Goal: Communication & Community: Share content

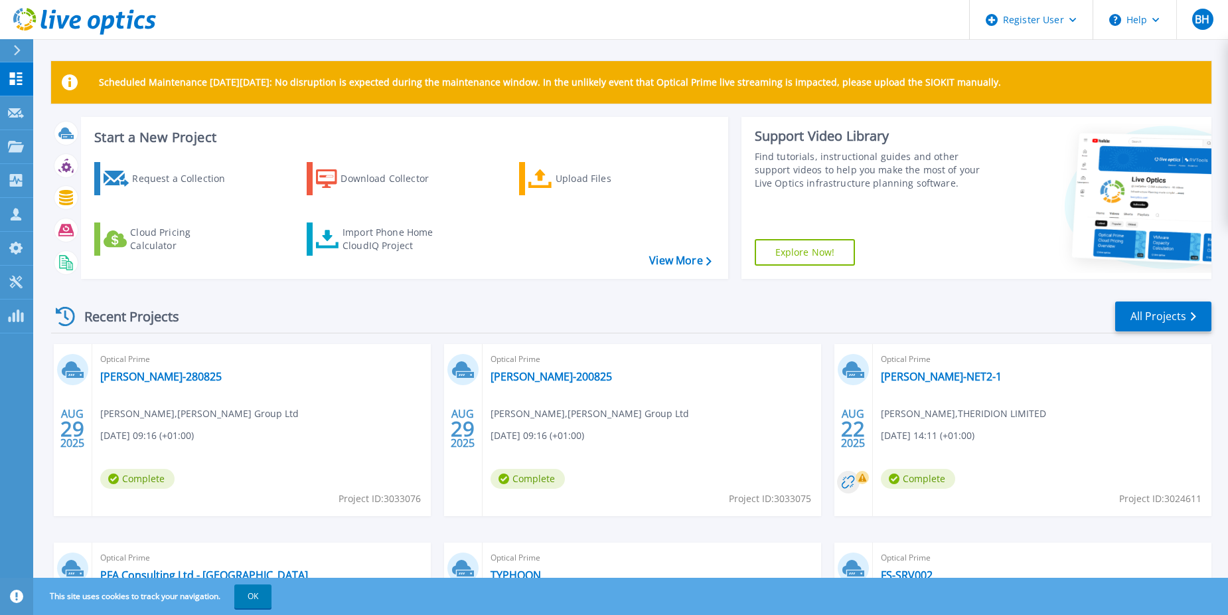
click at [256, 244] on div "Request a Collection Download Collector Upload Files Cloud Pricing Calculator I…" at bounding box center [403, 211] width 638 height 121
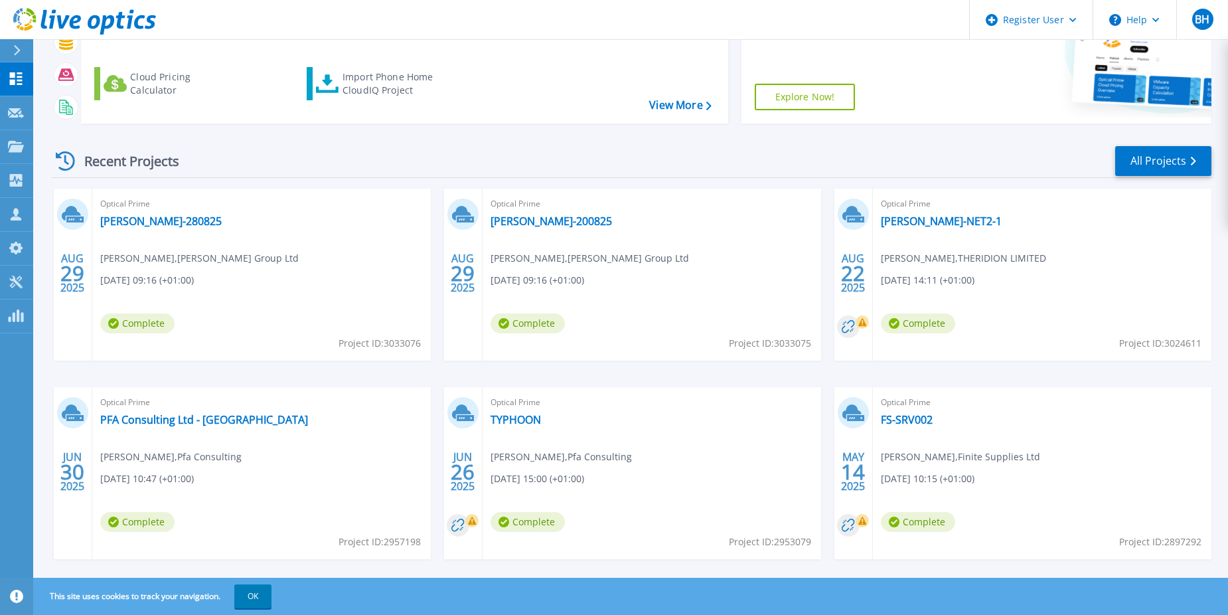
scroll to position [177, 0]
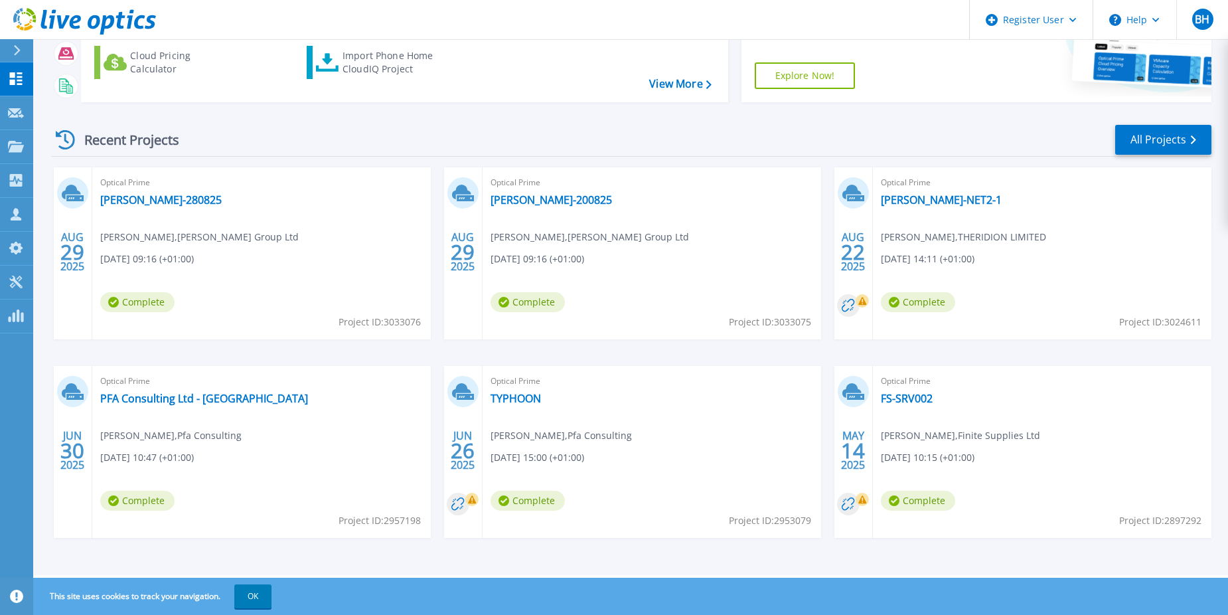
click at [1161, 124] on div "Recent Projects All Projects" at bounding box center [631, 139] width 1160 height 33
click at [1158, 131] on link "All Projects" at bounding box center [1163, 140] width 96 height 30
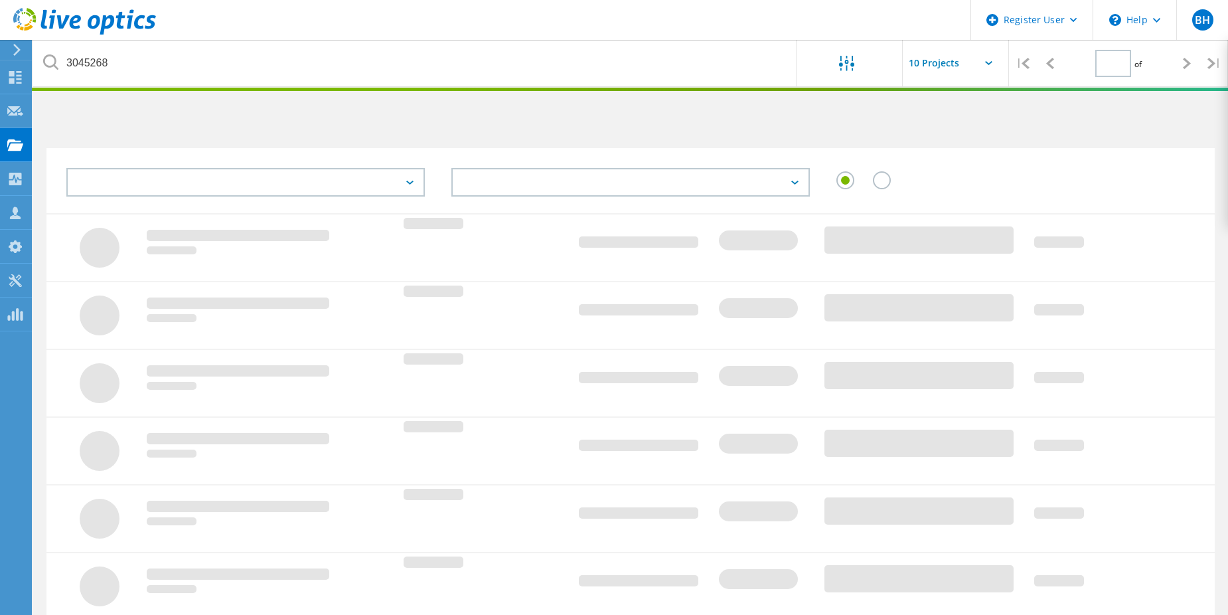
type input "1"
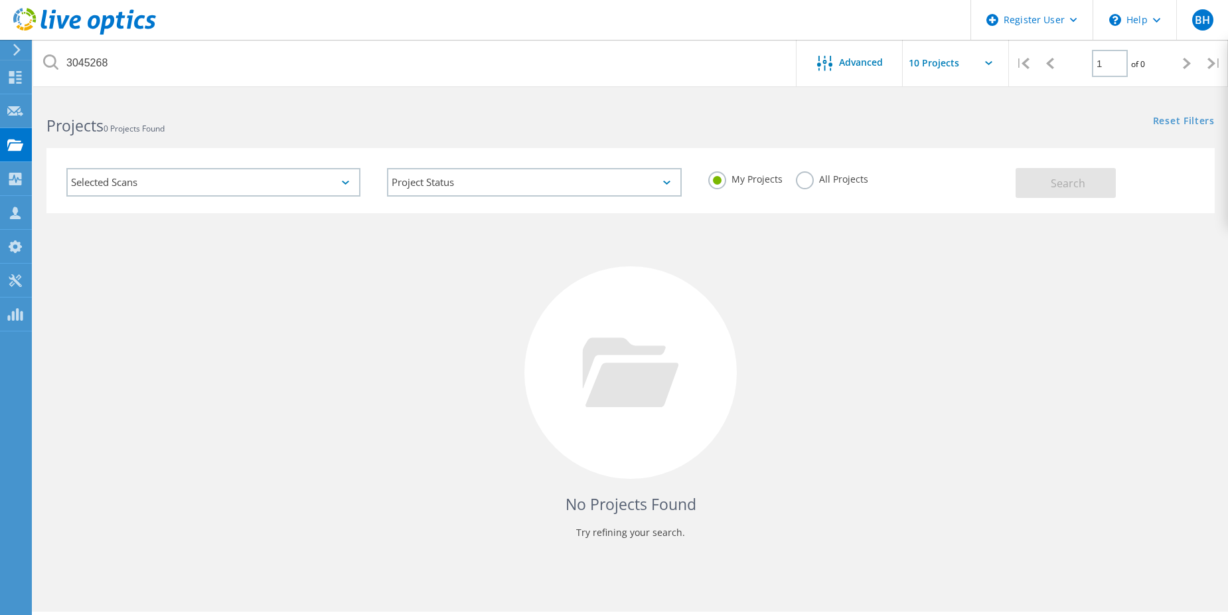
click at [266, 181] on div "Selected Scans" at bounding box center [213, 182] width 294 height 29
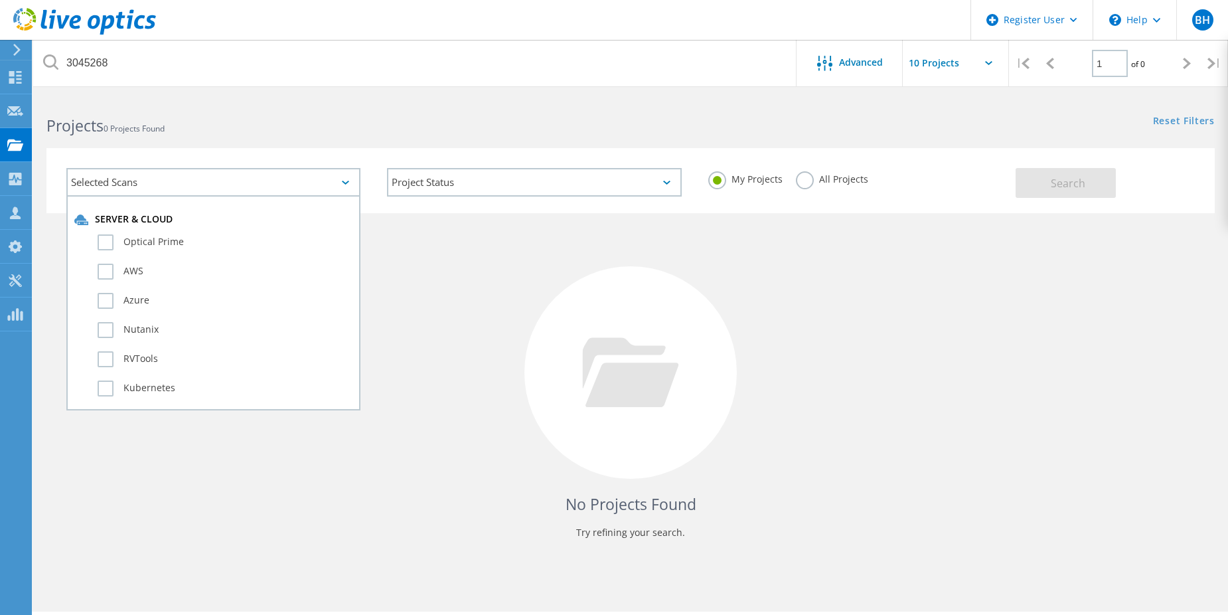
click at [266, 181] on div "Selected Scans" at bounding box center [213, 182] width 294 height 29
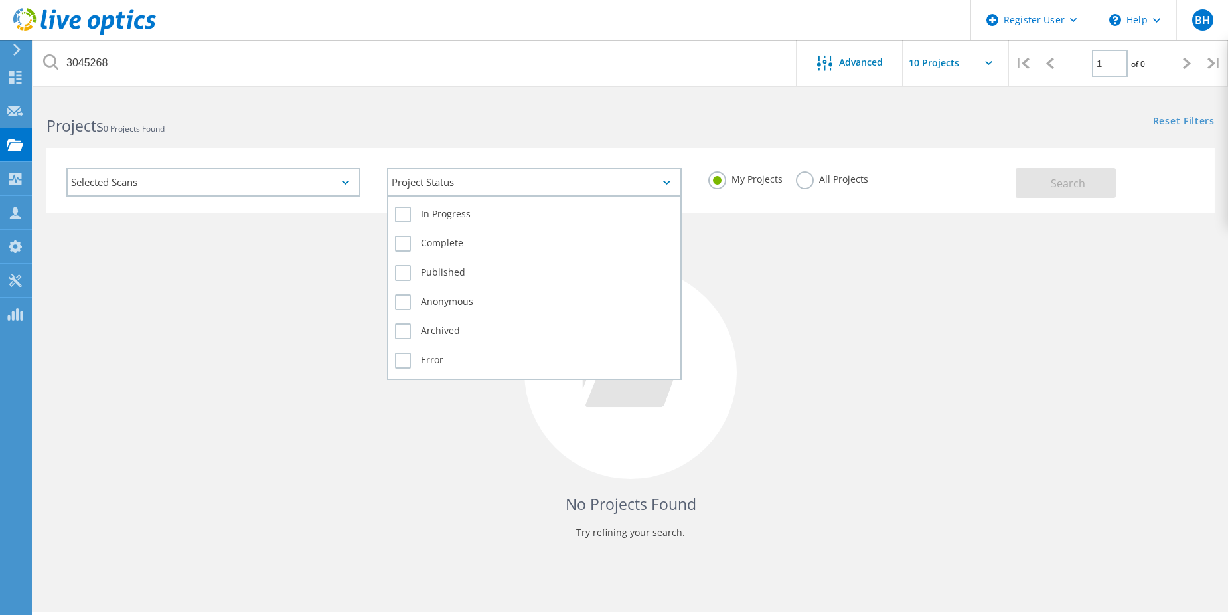
click at [439, 179] on div "Project Status" at bounding box center [534, 182] width 294 height 29
click at [432, 242] on label "Complete" at bounding box center [534, 244] width 278 height 16
click at [0, 0] on input "Complete" at bounding box center [0, 0] width 0 height 0
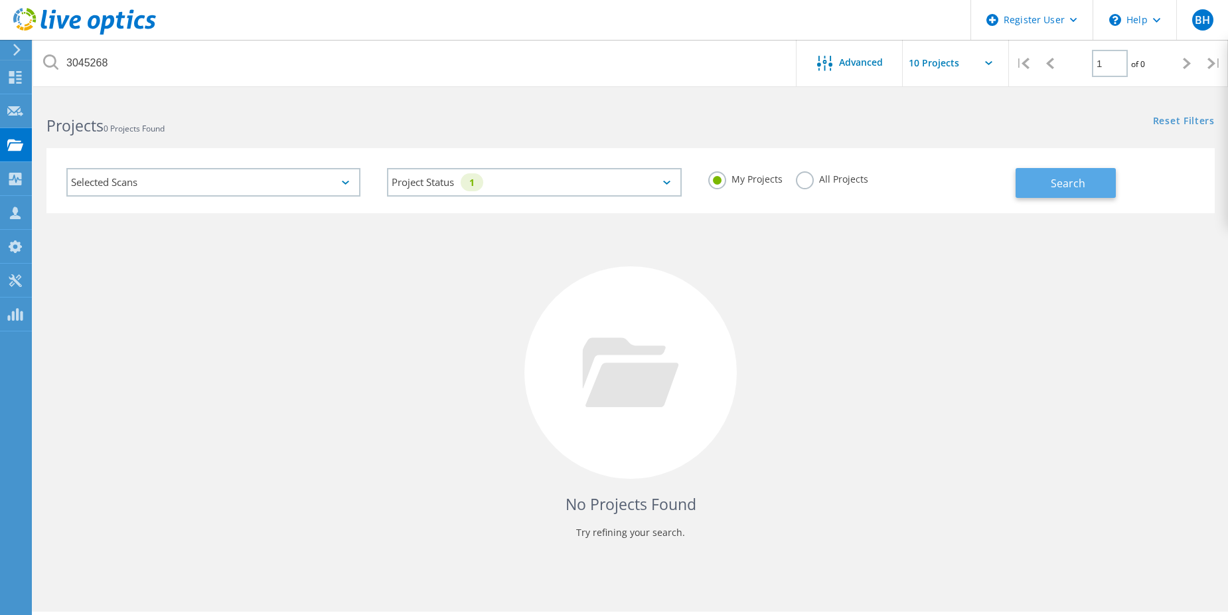
click at [1097, 176] on button "Search" at bounding box center [1066, 183] width 100 height 30
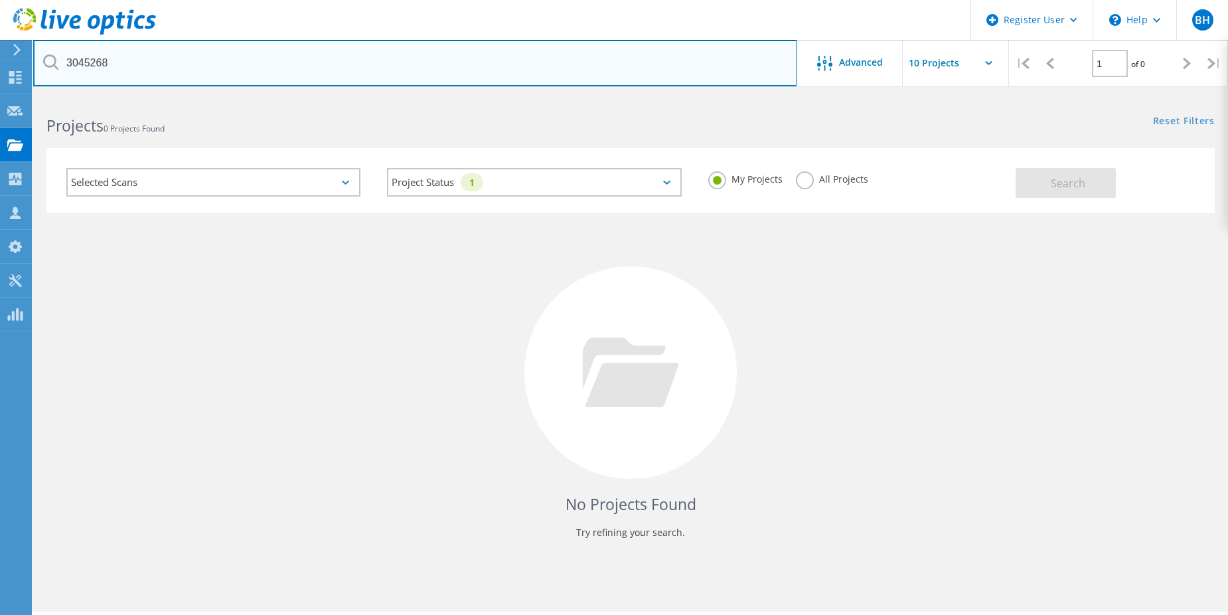
click at [319, 71] on input "3045268" at bounding box center [415, 63] width 764 height 46
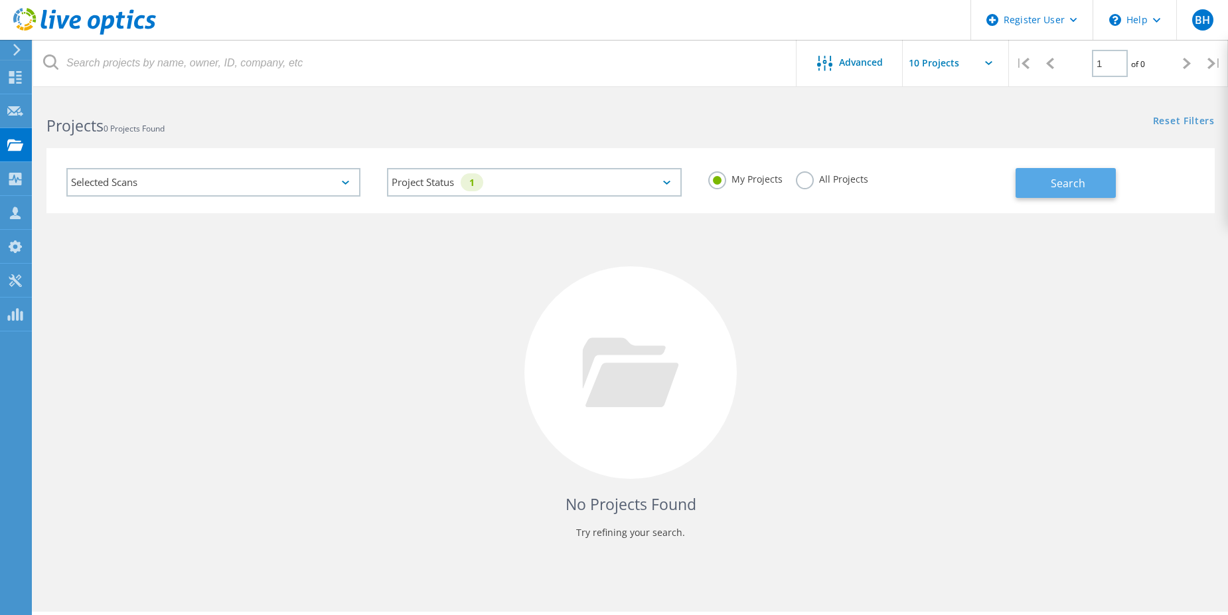
click at [1035, 177] on button "Search" at bounding box center [1066, 183] width 100 height 30
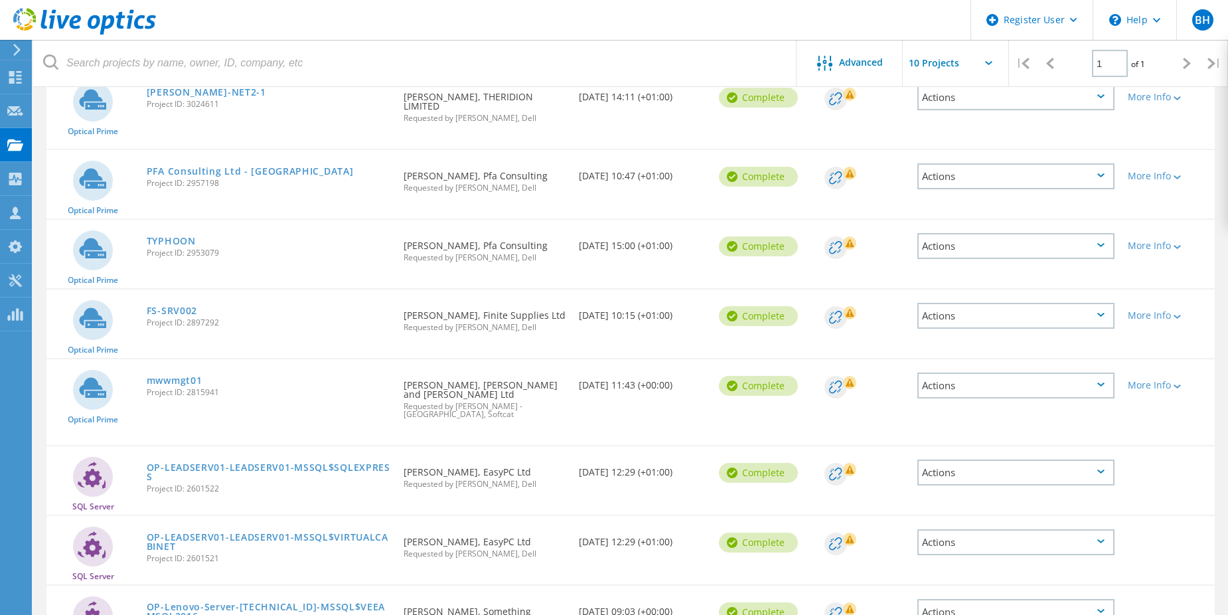
scroll to position [398, 0]
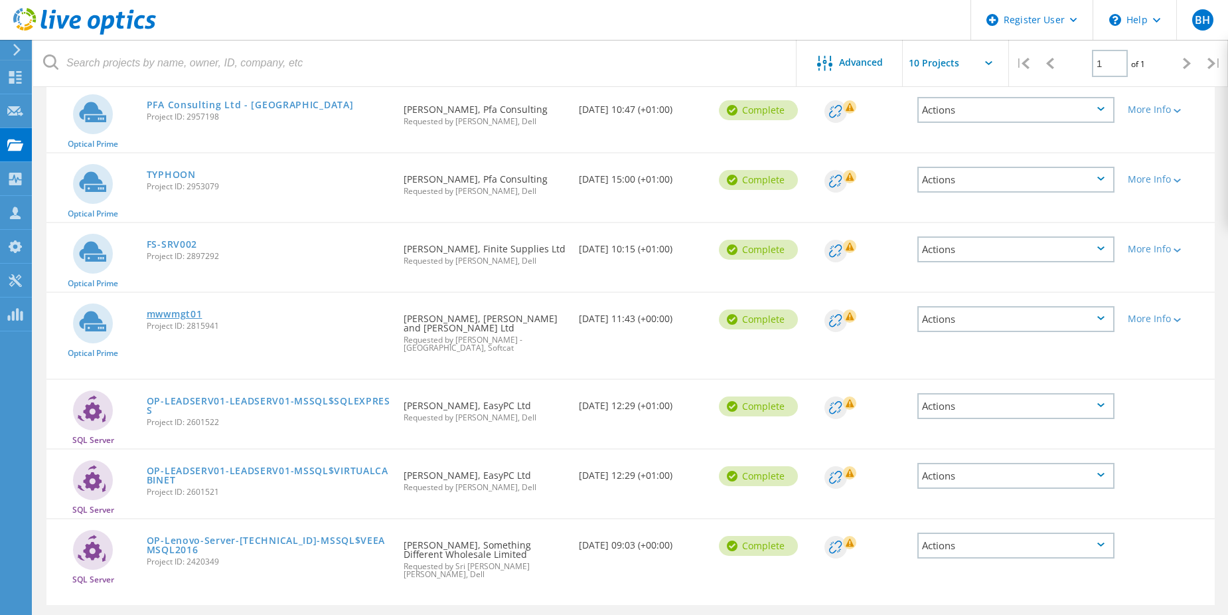
click at [177, 309] on link "mwwmgt01" at bounding box center [175, 313] width 56 height 9
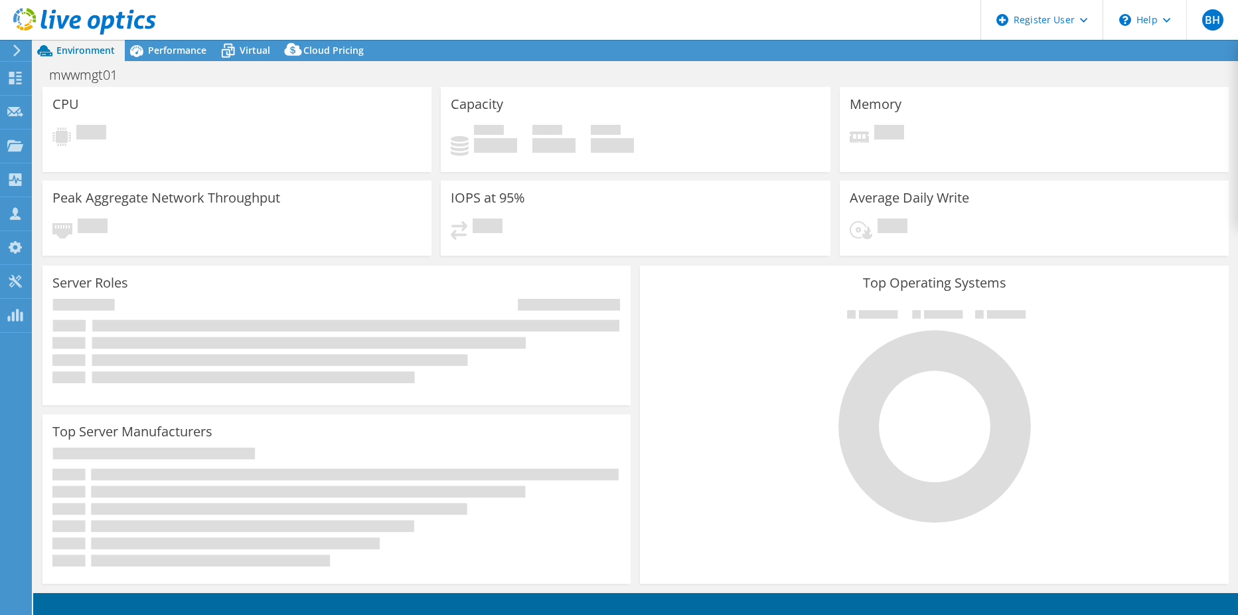
click at [142, 227] on div "Pending" at bounding box center [236, 233] width 369 height 31
select select "EULondon"
select select "GBP"
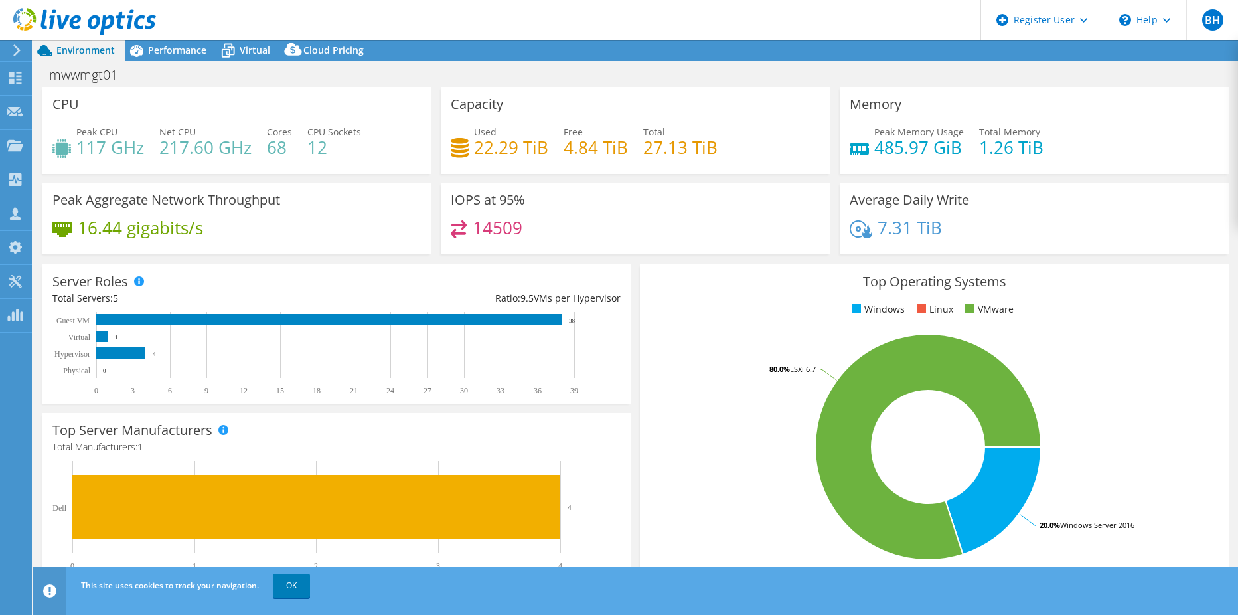
click at [359, 172] on div "CPU Peak CPU 117 GHz Net CPU 217.60 GHz Cores 68 CPU Sockets 12" at bounding box center [236, 130] width 389 height 87
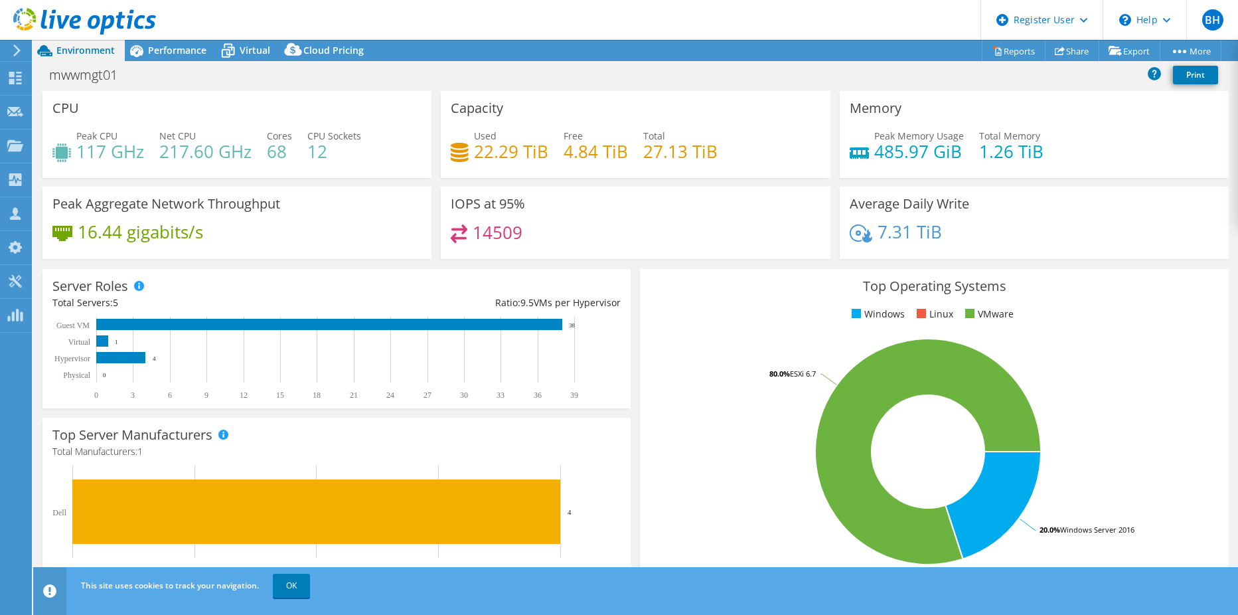
click at [372, 240] on div "16.44 gigabits/s" at bounding box center [236, 238] width 369 height 28
click at [313, 240] on div "16.44 gigabits/s" at bounding box center [236, 238] width 369 height 28
click at [179, 52] on span "Performance" at bounding box center [177, 50] width 58 height 13
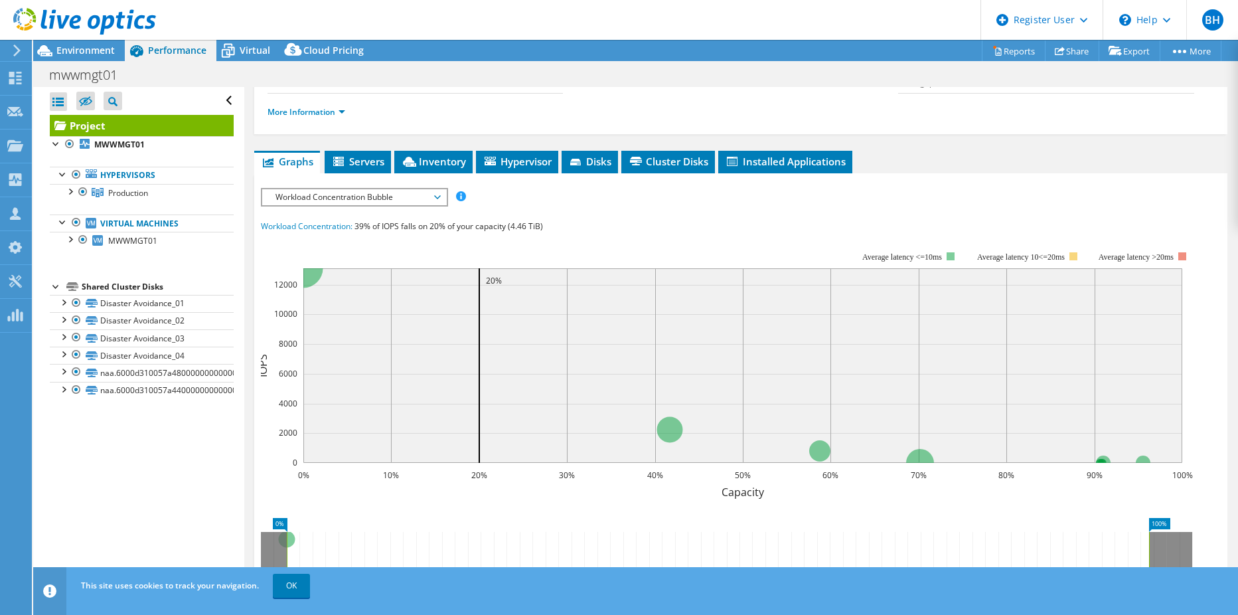
scroll to position [133, 0]
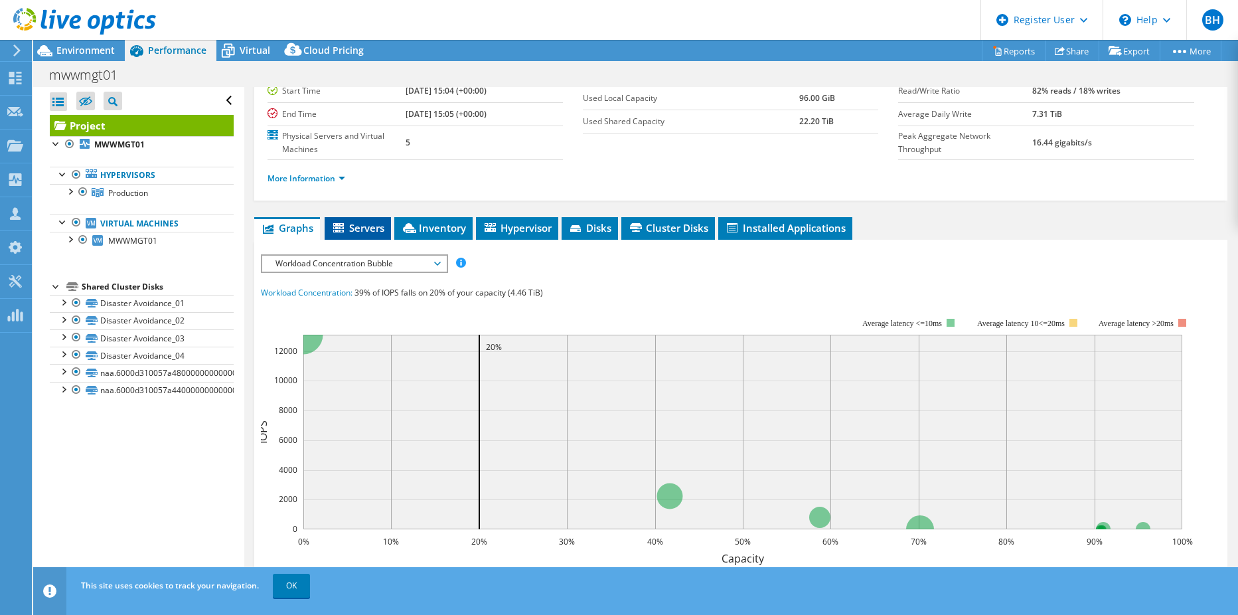
click at [373, 221] on span "Servers" at bounding box center [357, 227] width 53 height 13
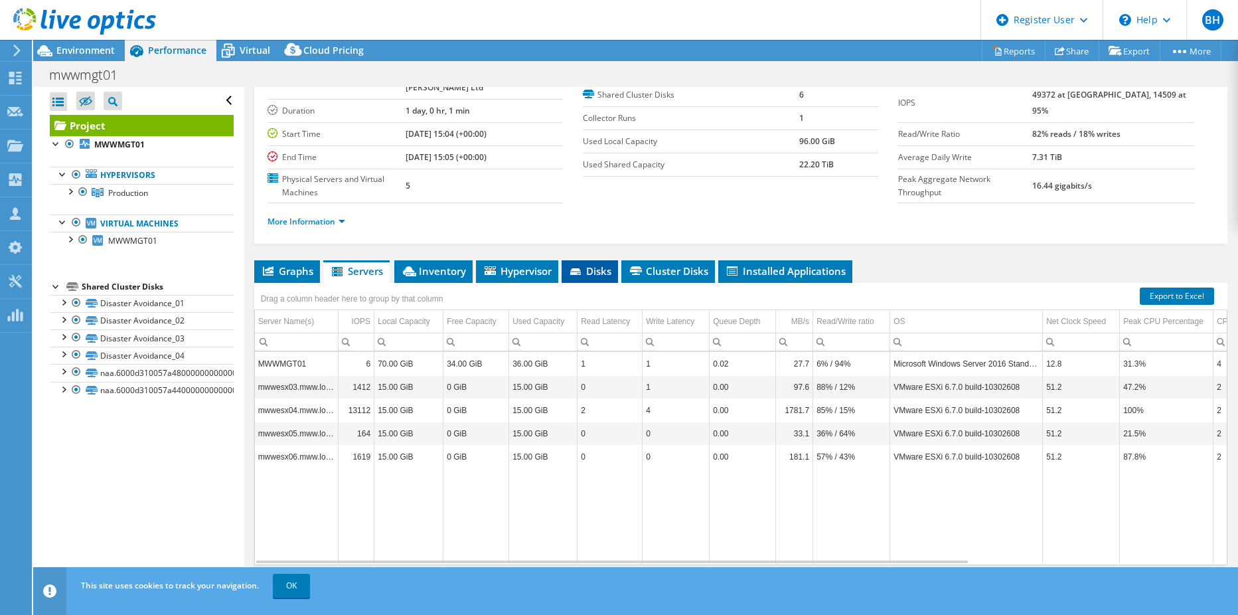
click at [602, 264] on span "Disks" at bounding box center [589, 270] width 43 height 13
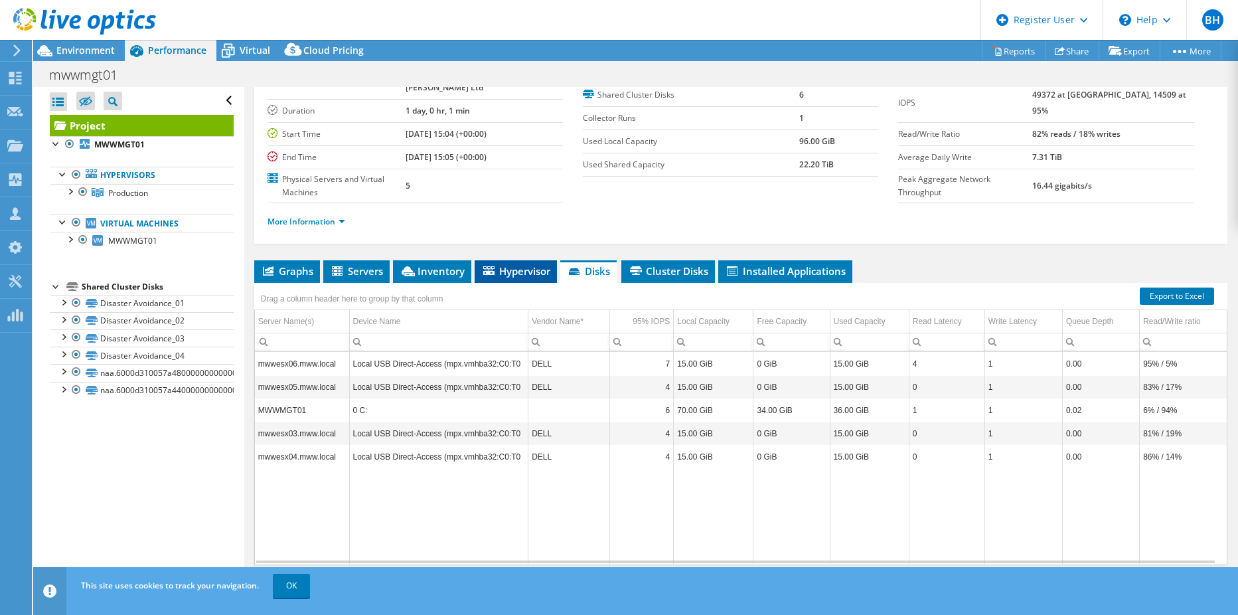
drag, startPoint x: 586, startPoint y: 239, endPoint x: 510, endPoint y: 249, distance: 76.3
click at [510, 264] on span "Hypervisor" at bounding box center [515, 270] width 69 height 13
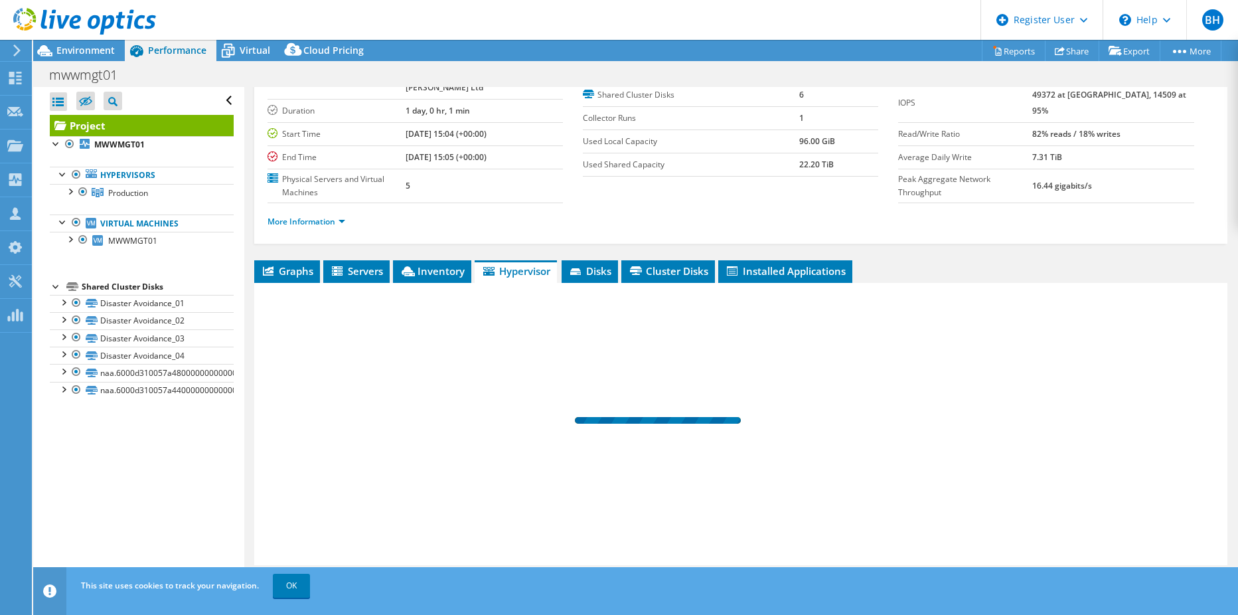
click at [509, 264] on span "Hypervisor" at bounding box center [515, 270] width 69 height 13
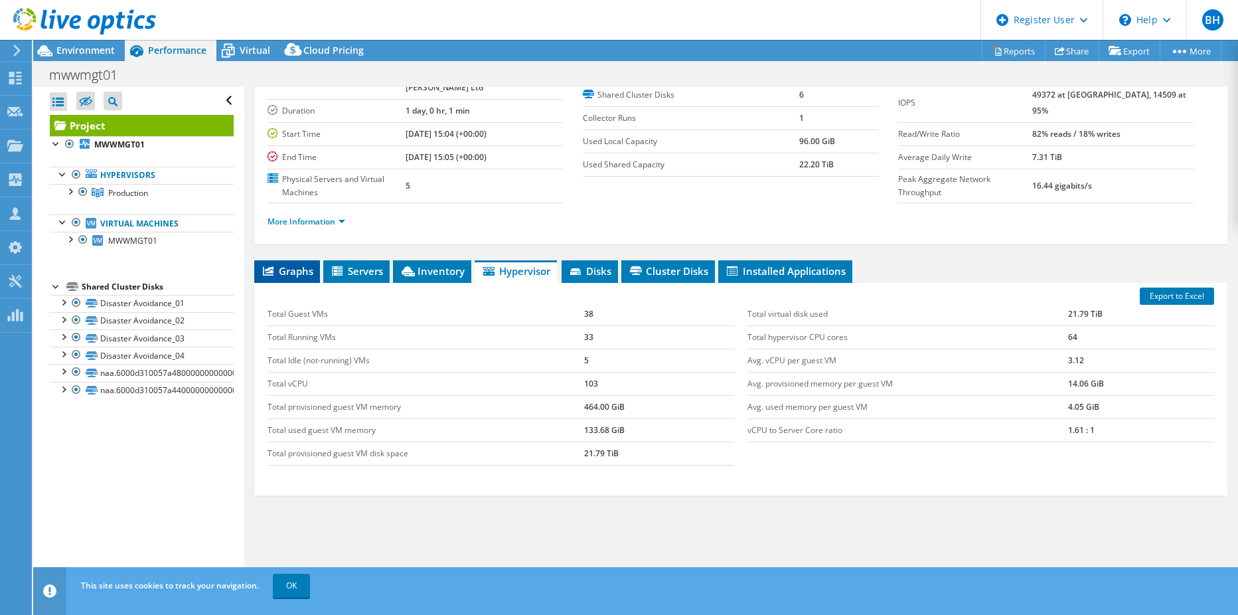
click at [293, 260] on li "Graphs" at bounding box center [287, 271] width 66 height 23
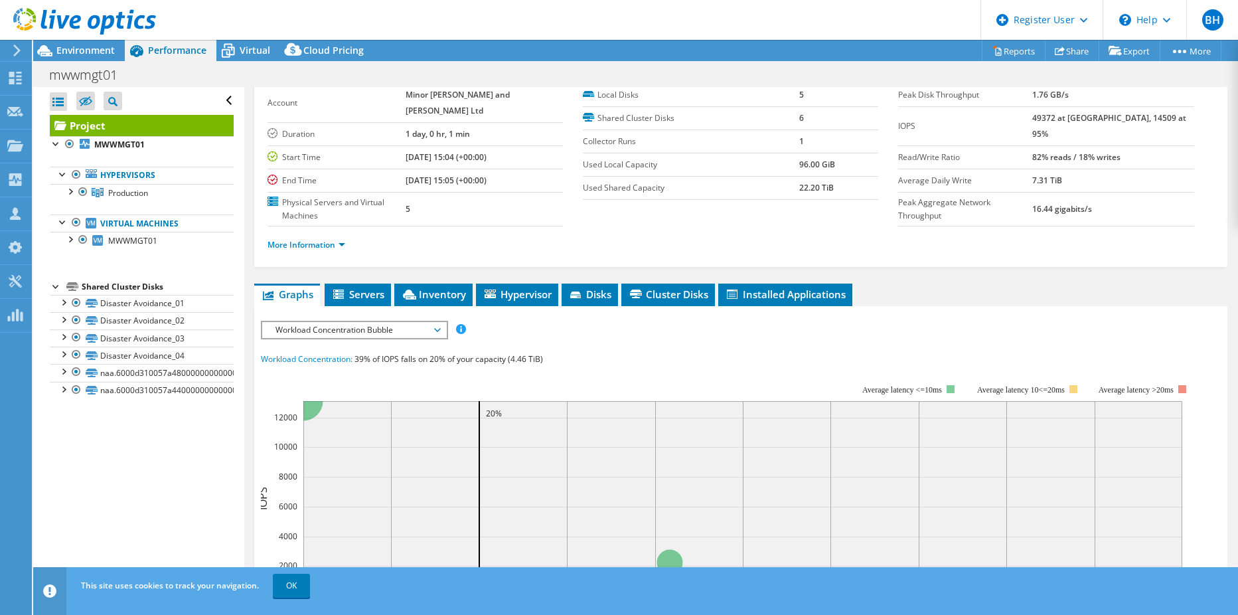
scroll to position [0, 0]
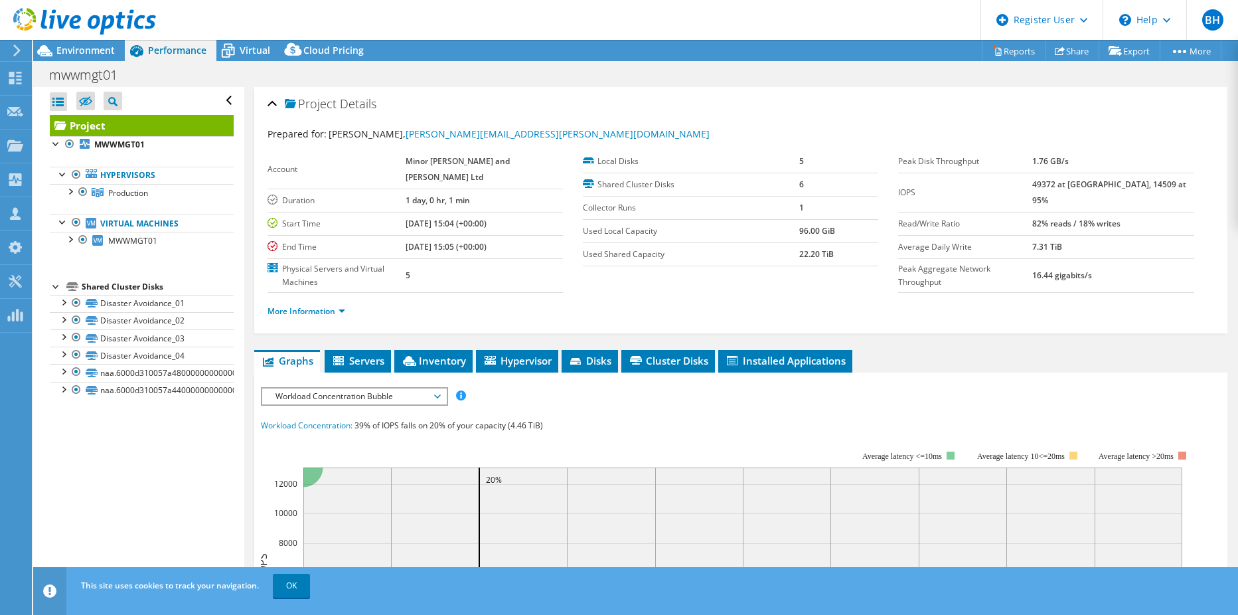
click at [427, 388] on span "Workload Concentration Bubble" at bounding box center [354, 396] width 171 height 16
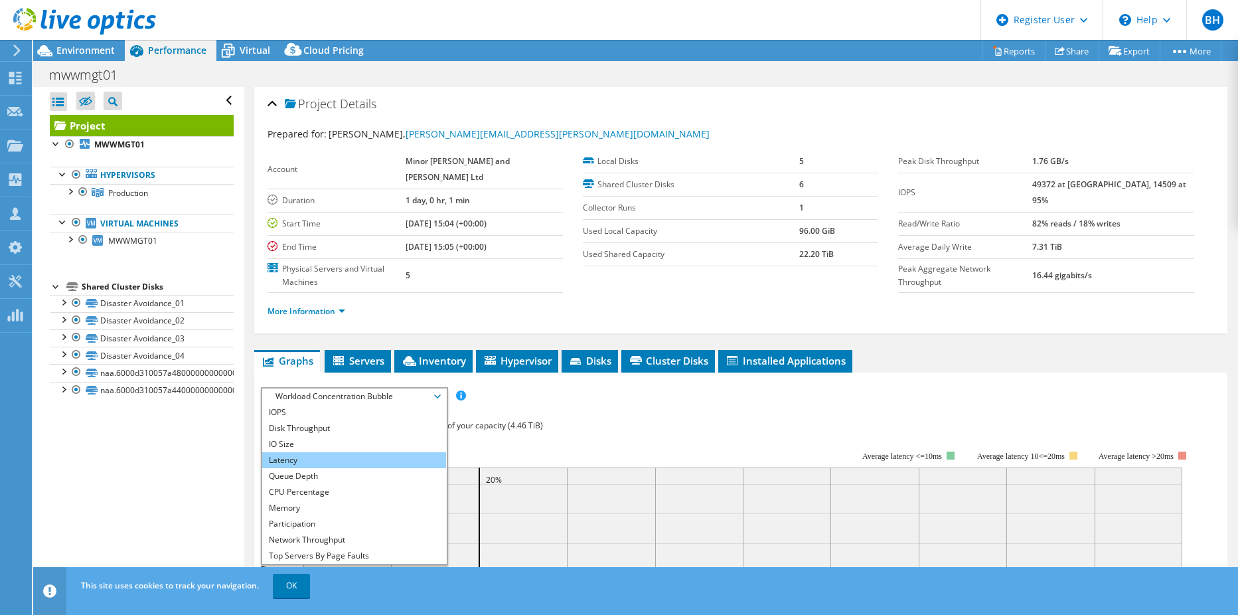
click at [333, 452] on li "Latency" at bounding box center [354, 460] width 184 height 16
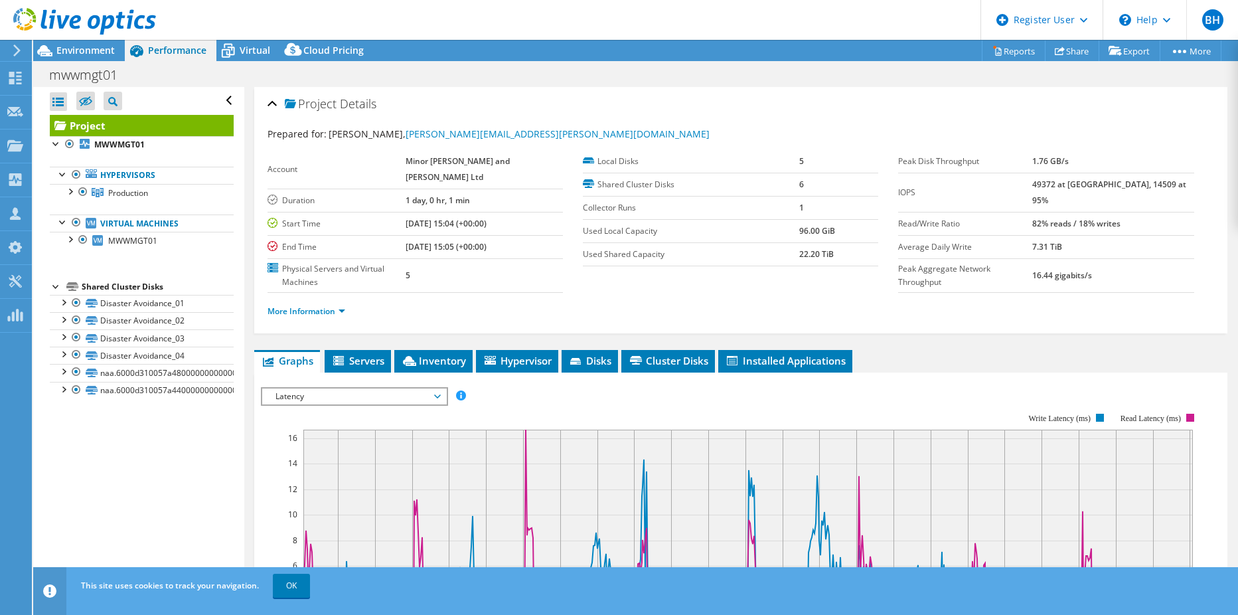
scroll to position [66, 0]
click at [530, 395] on rect at bounding box center [731, 528] width 940 height 266
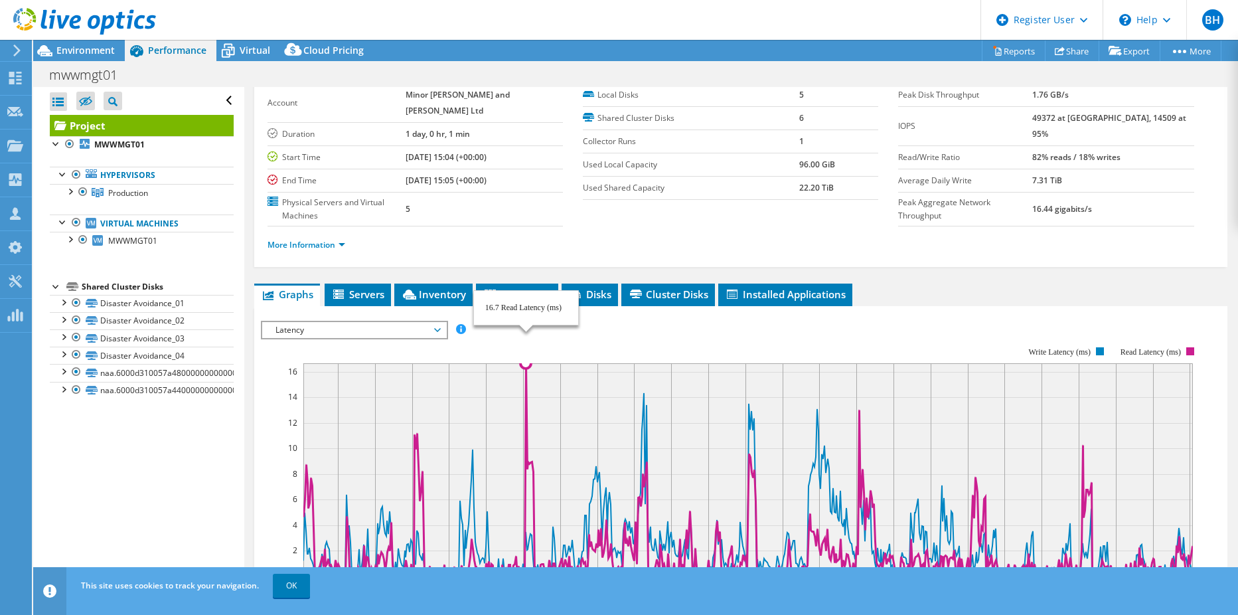
click at [524, 363] on icon at bounding box center [747, 469] width 889 height 213
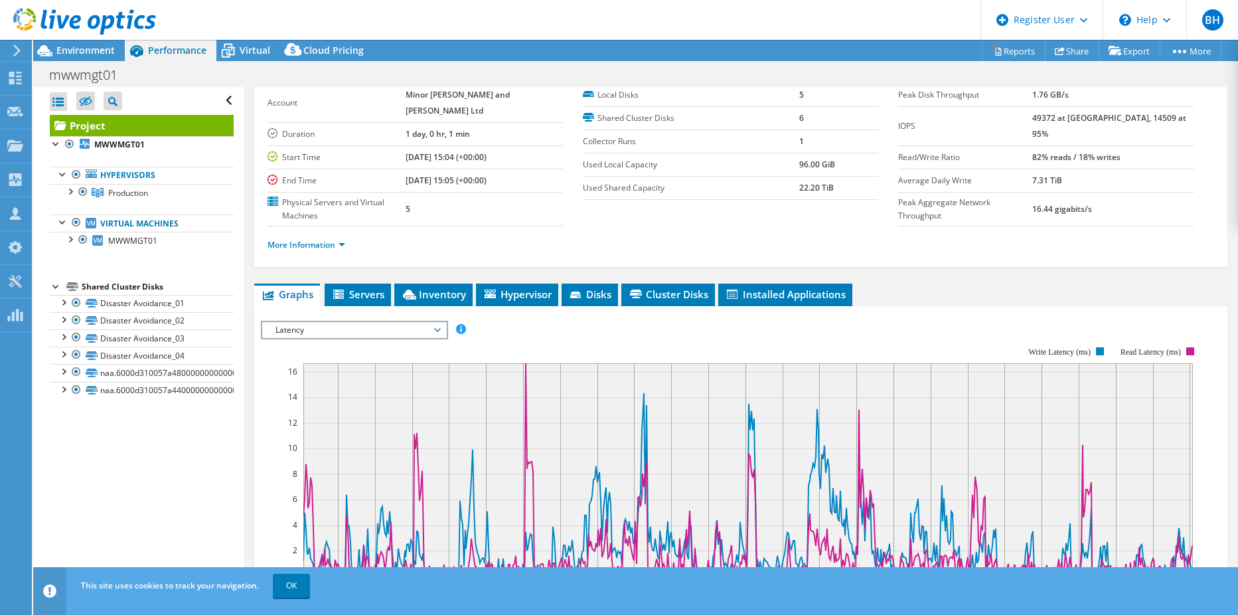
click at [429, 322] on span "Latency" at bounding box center [354, 330] width 171 height 16
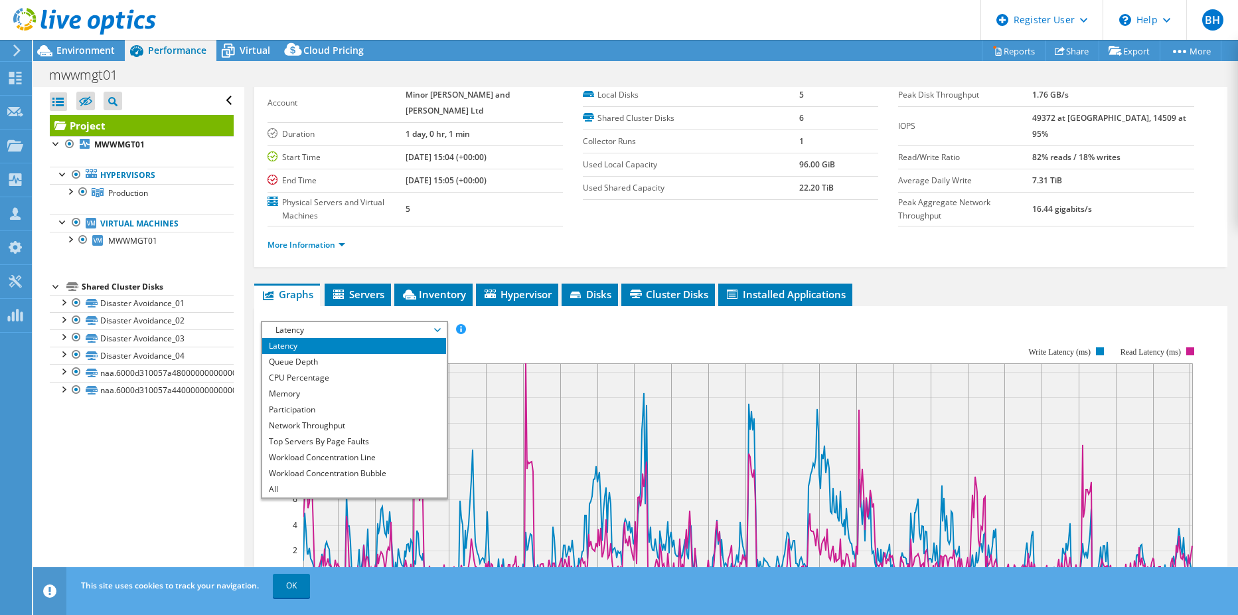
scroll to position [48, 0]
click at [341, 354] on li "Queue Depth" at bounding box center [354, 362] width 184 height 16
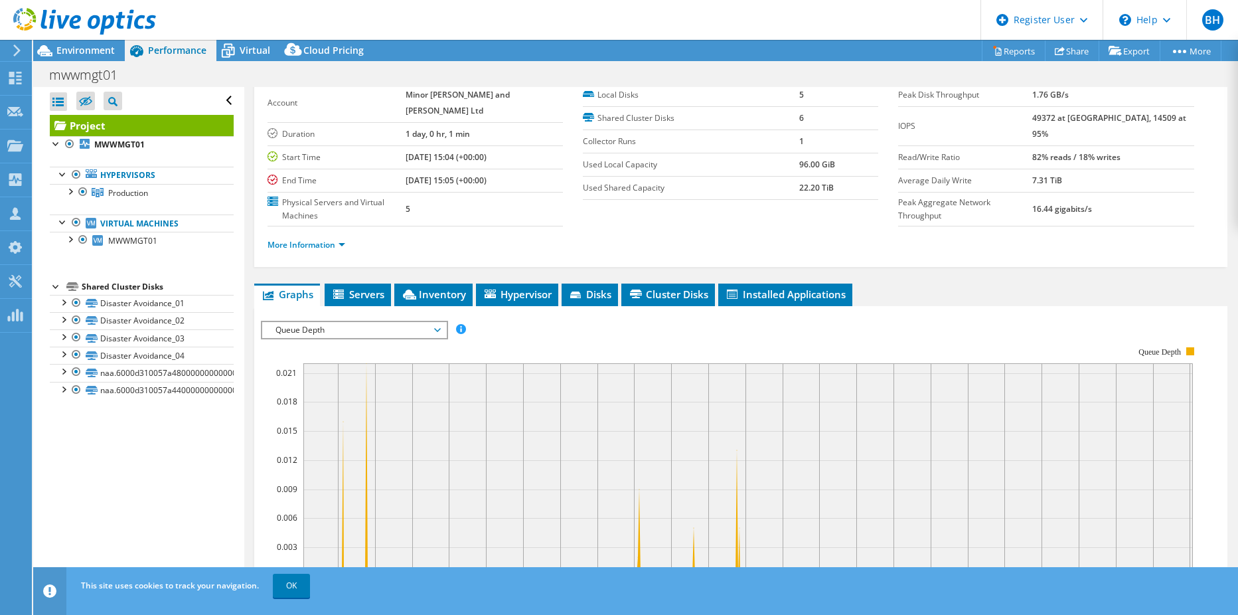
click at [392, 322] on span "Queue Depth" at bounding box center [354, 330] width 171 height 16
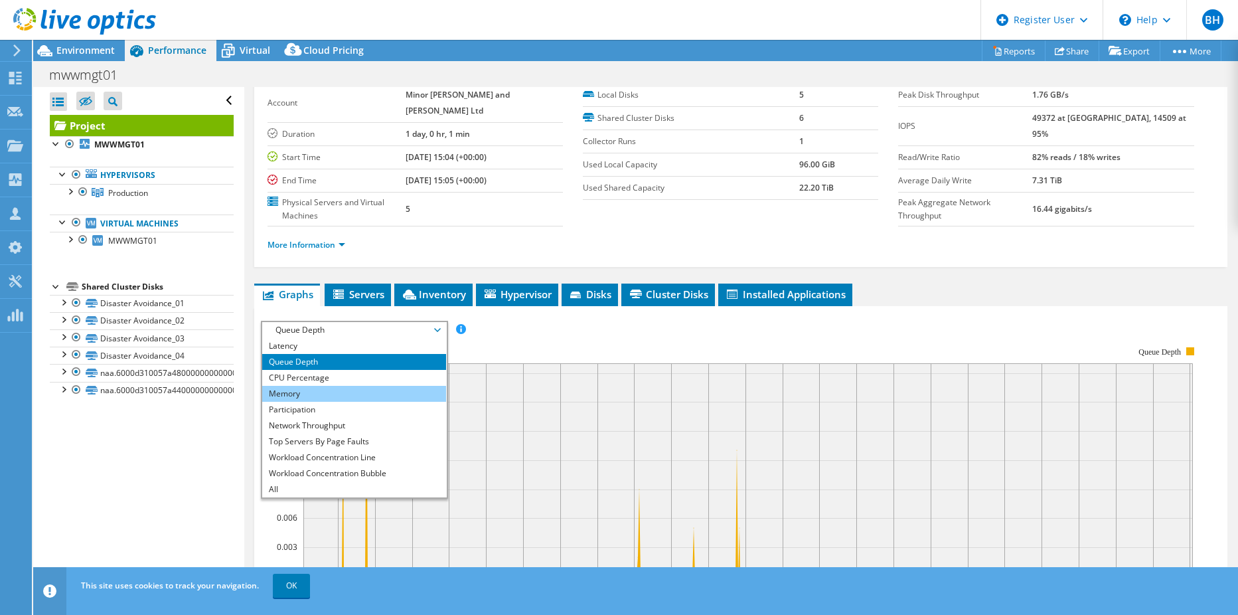
click at [372, 386] on li "Memory" at bounding box center [354, 394] width 184 height 16
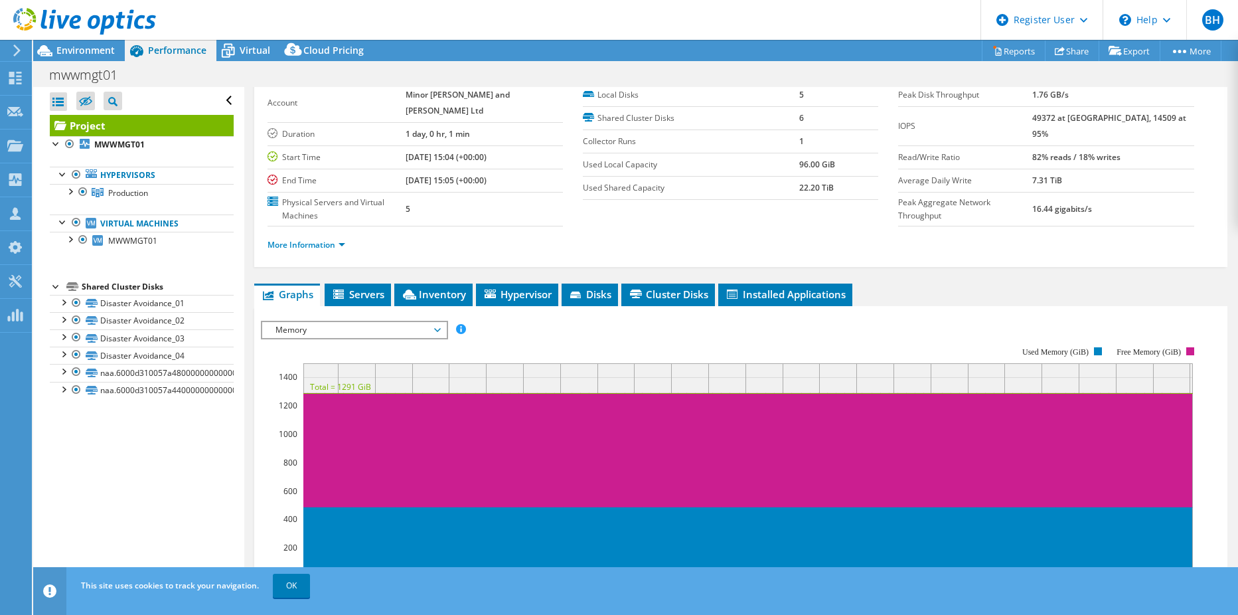
click at [347, 322] on span "Memory" at bounding box center [354, 330] width 171 height 16
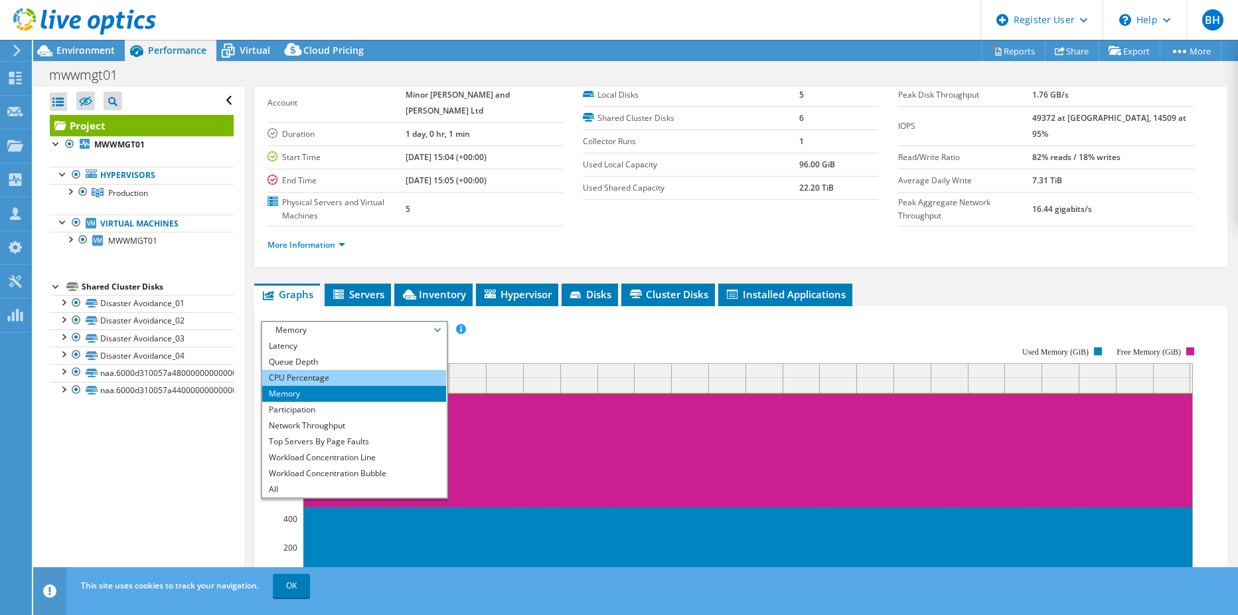
click at [335, 370] on li "CPU Percentage" at bounding box center [354, 378] width 184 height 16
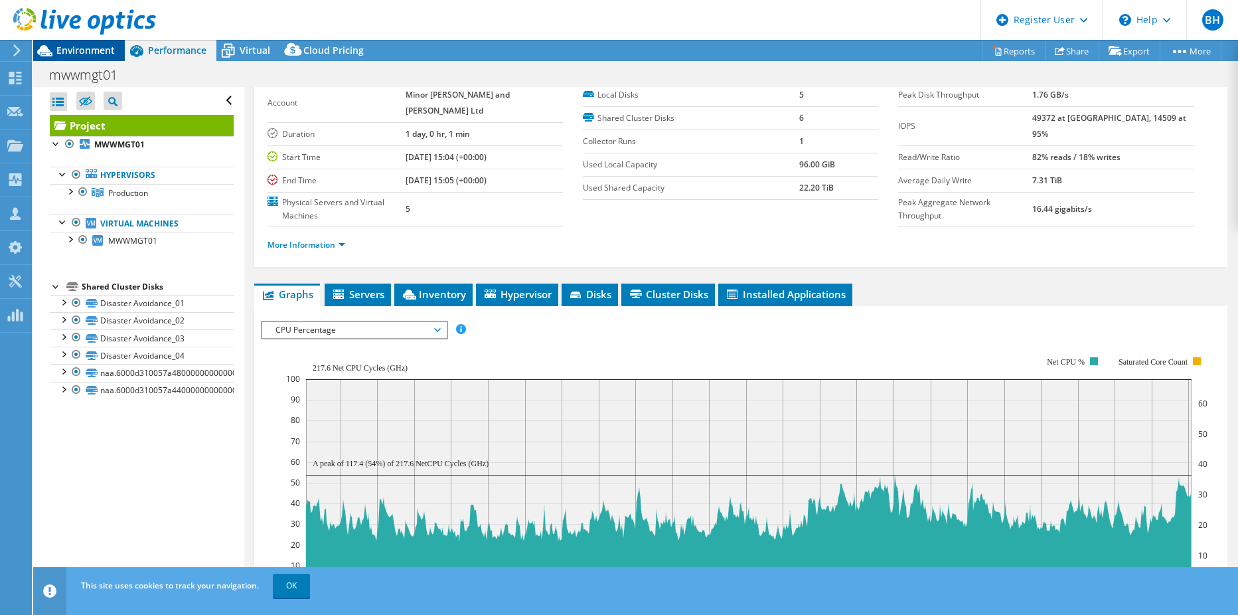
click at [58, 47] on span "Environment" at bounding box center [85, 50] width 58 height 13
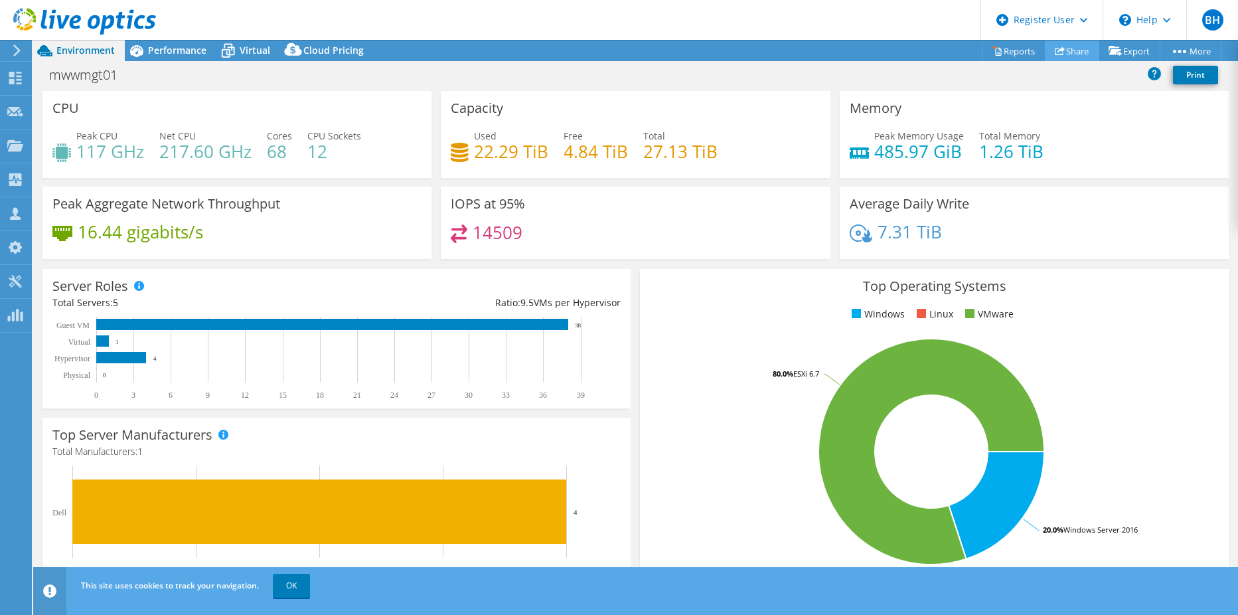
click at [1072, 48] on link "Share" at bounding box center [1072, 50] width 54 height 21
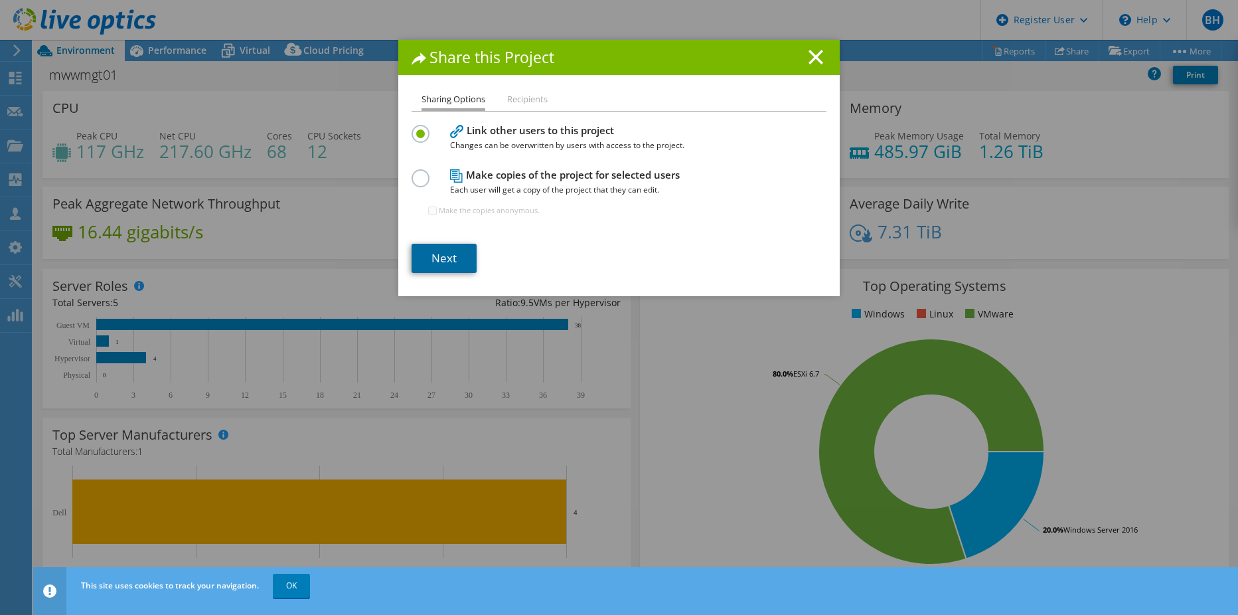
click at [425, 252] on link "Next" at bounding box center [444, 258] width 65 height 29
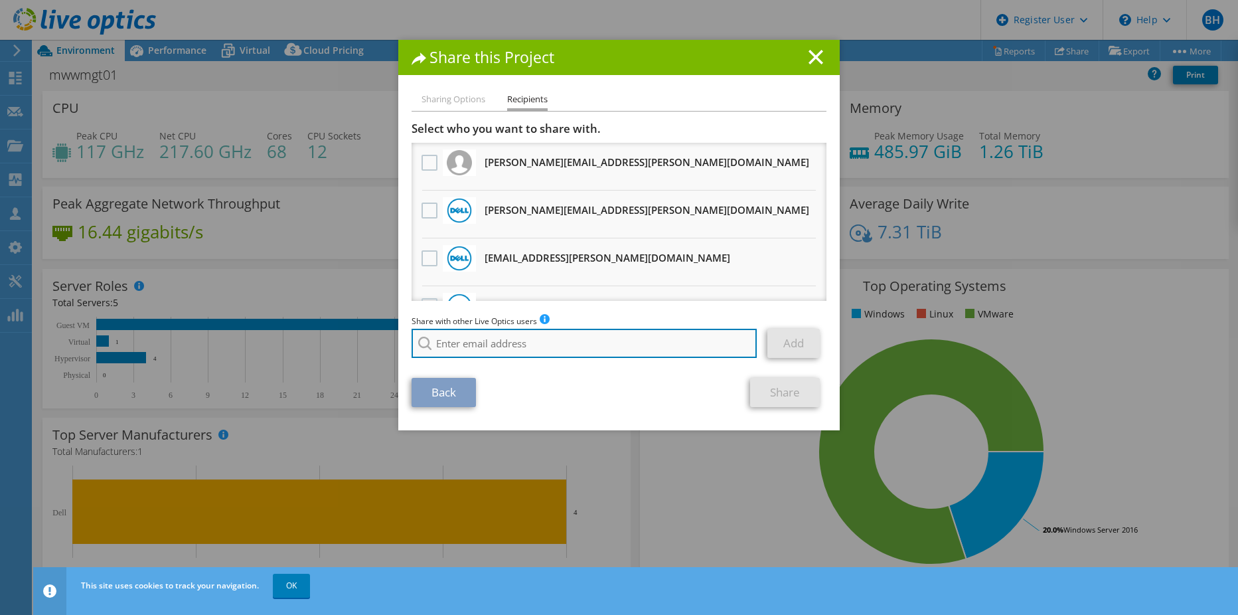
click at [499, 344] on input "search" at bounding box center [584, 343] width 345 height 29
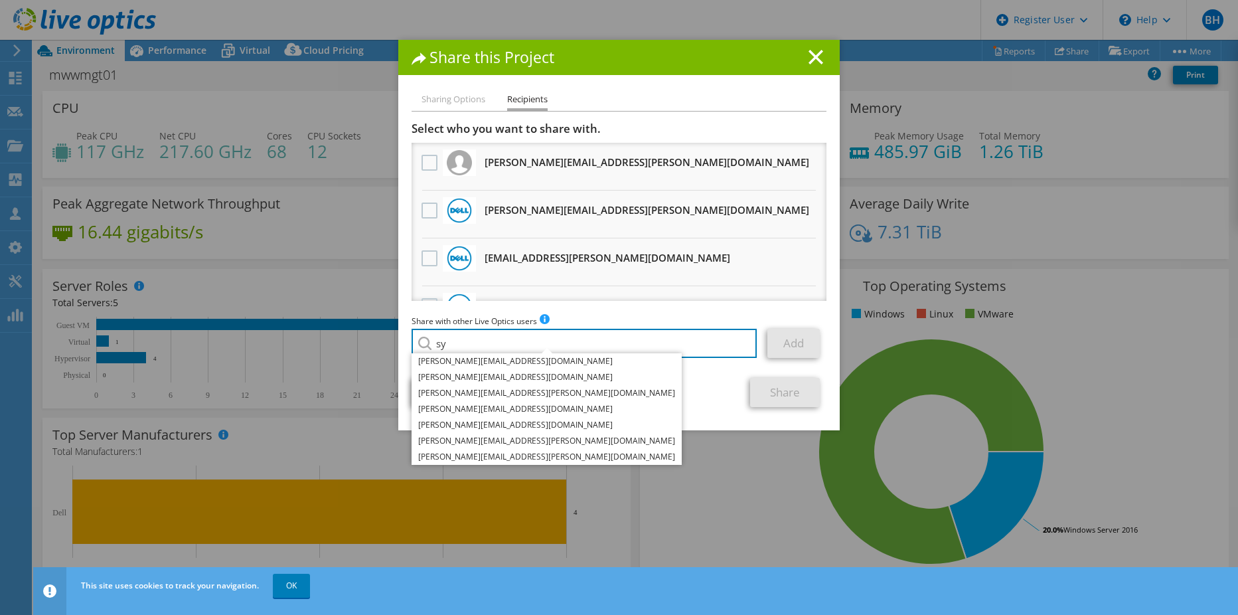
type input "s"
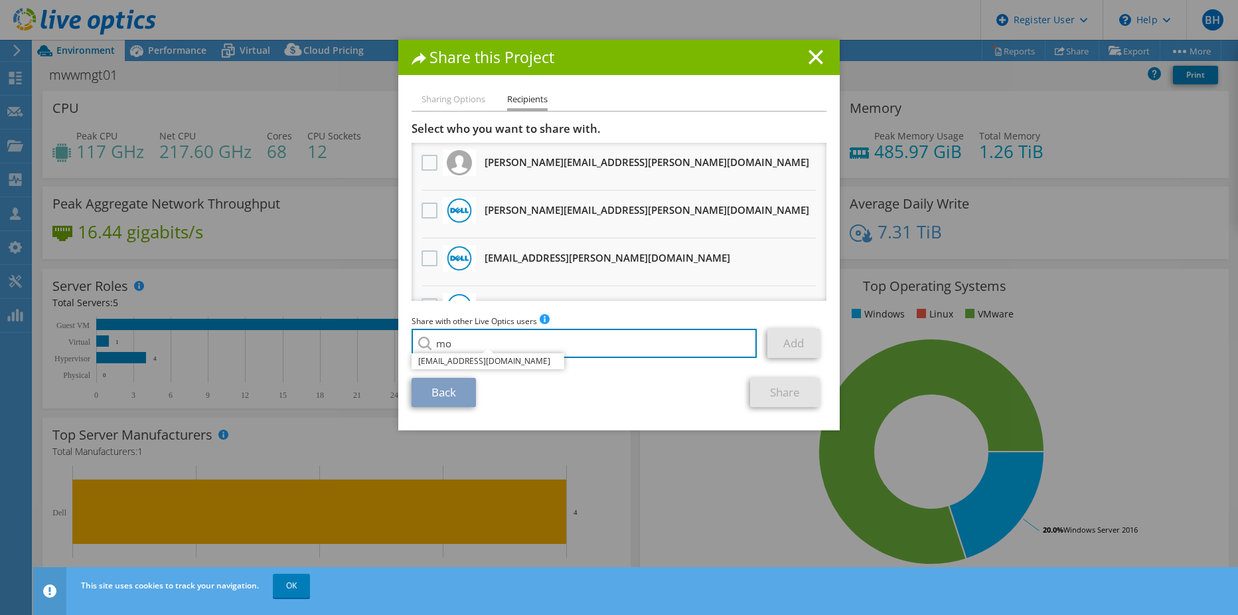
type input "m"
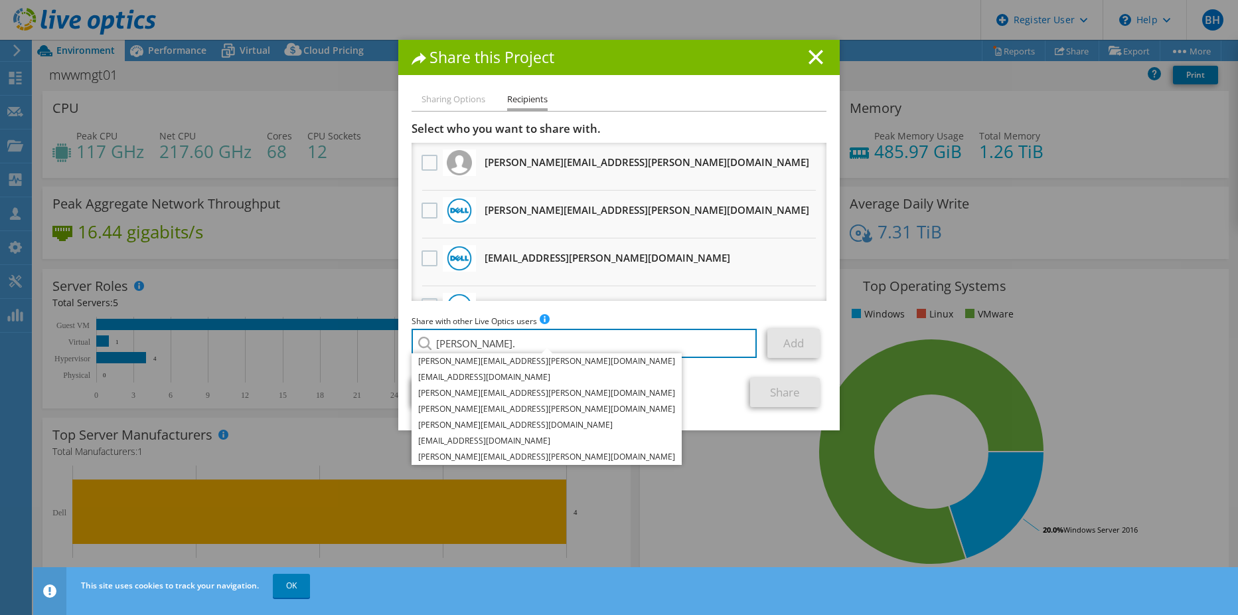
type input "syed."
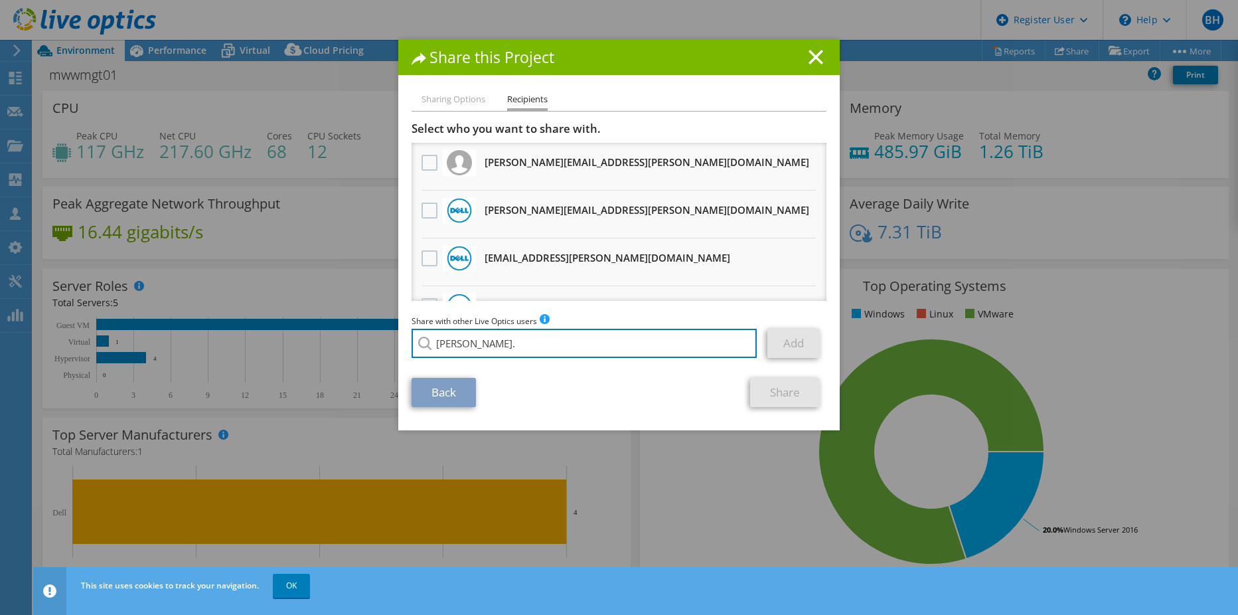
drag, startPoint x: 484, startPoint y: 346, endPoint x: 314, endPoint y: 326, distance: 171.1
click at [339, 331] on div "Share this Project Sharing Options Recipients Link other users to this project …" at bounding box center [619, 307] width 1238 height 535
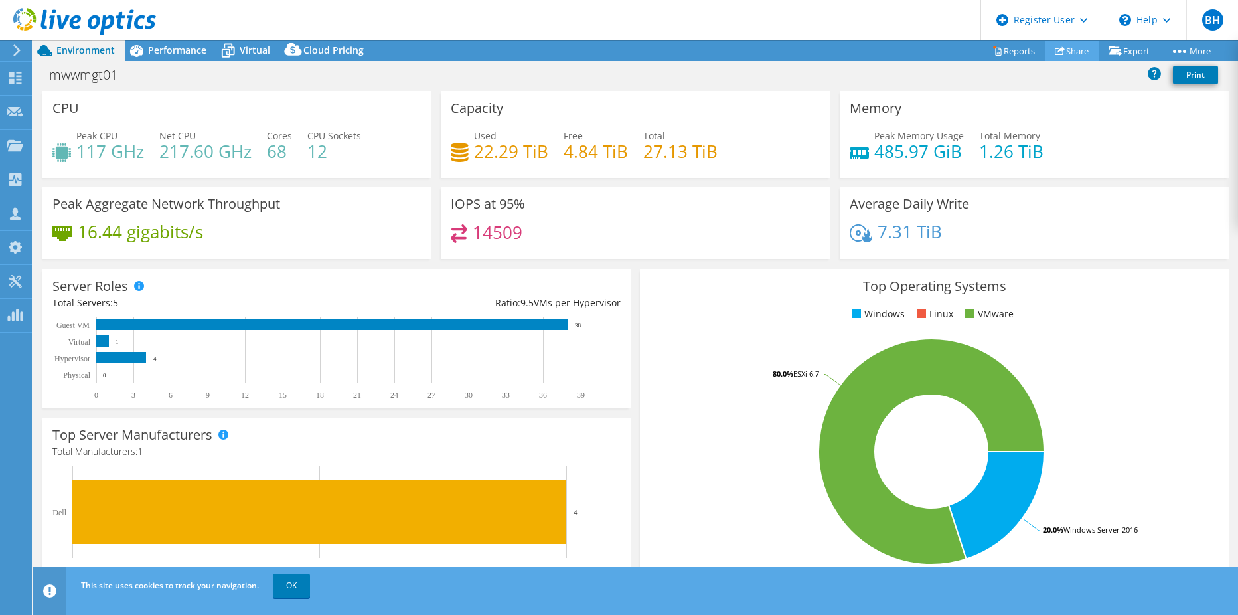
click at [1060, 44] on link "Share" at bounding box center [1072, 50] width 54 height 21
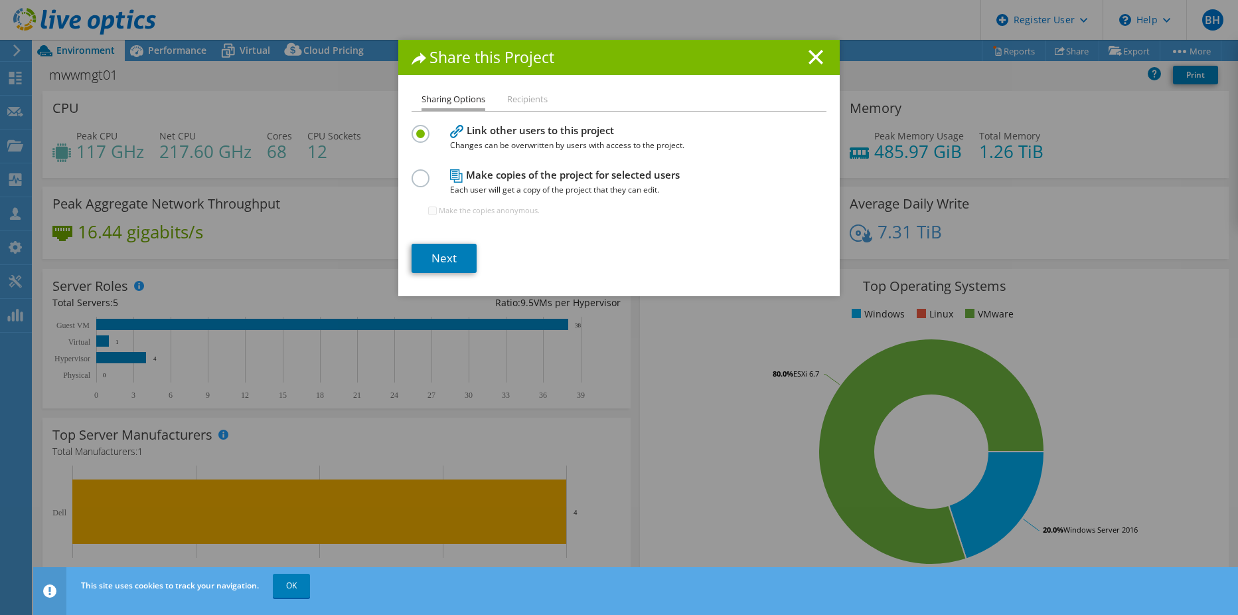
click at [533, 102] on li "Recipients" at bounding box center [527, 100] width 40 height 17
click at [441, 260] on link "Next" at bounding box center [444, 258] width 65 height 29
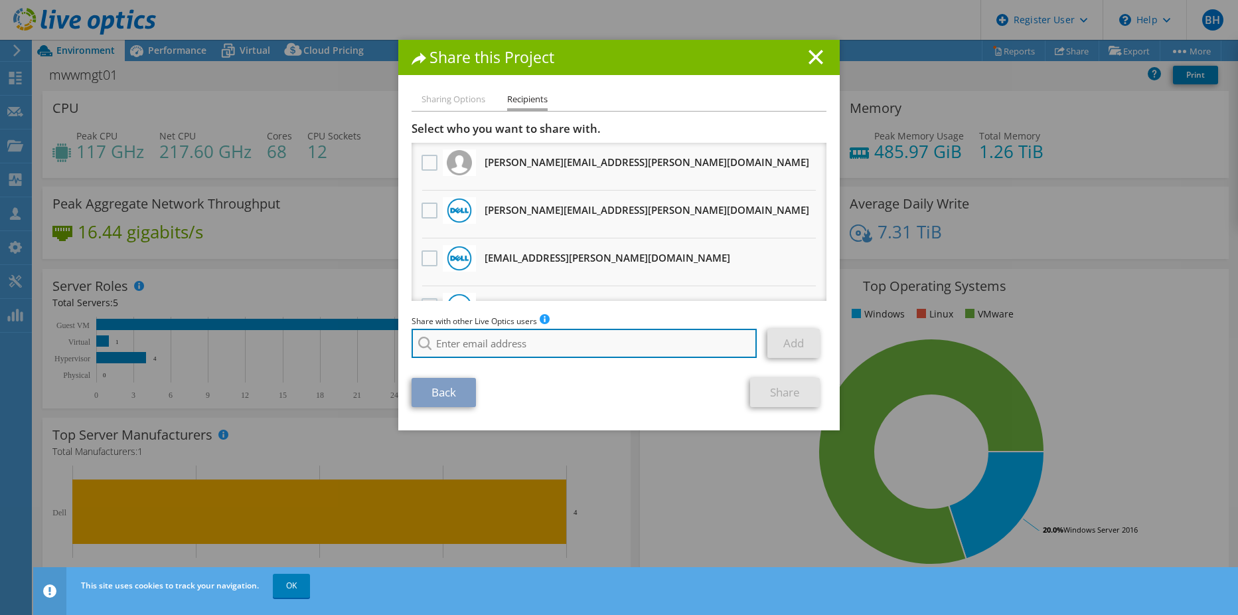
click at [493, 342] on input "search" at bounding box center [584, 343] width 345 height 29
paste input "Mohiuddin.Syed@dell.com"
type input "Mohiuddin.Syed@dell.com"
click at [628, 352] on input "Mohiuddin.Syed@dell.com" at bounding box center [584, 343] width 345 height 29
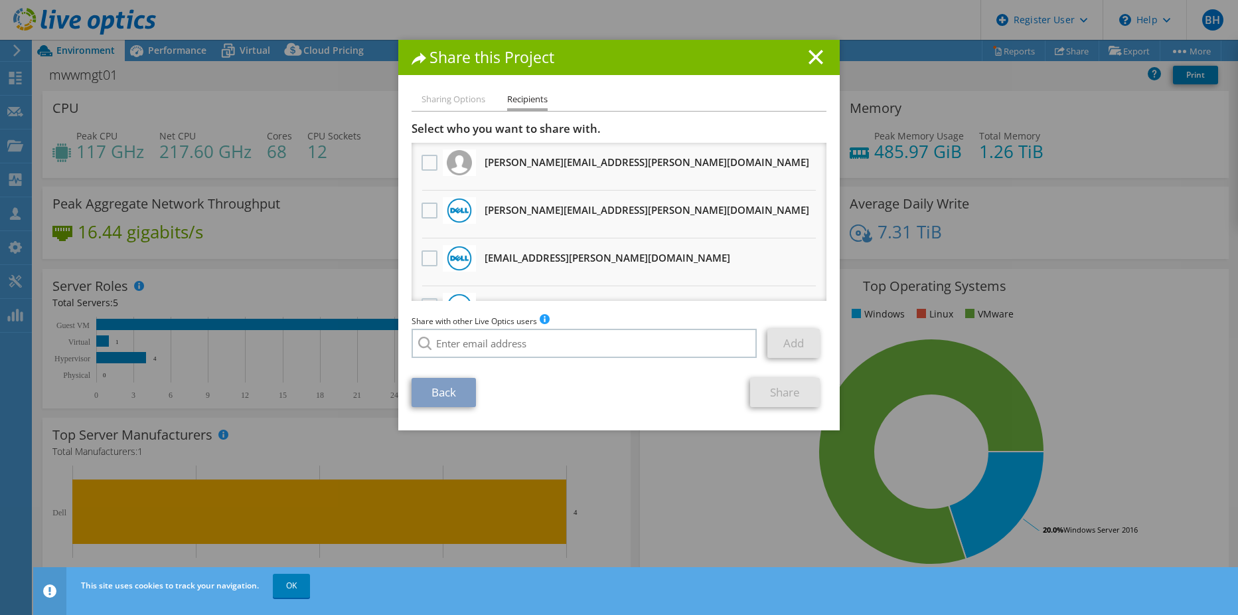
click at [750, 393] on link "Share" at bounding box center [785, 392] width 70 height 29
click at [443, 96] on li "Sharing Options" at bounding box center [454, 100] width 64 height 17
click at [446, 101] on li "Sharing Options" at bounding box center [454, 100] width 64 height 17
click at [809, 53] on div "Share this Project" at bounding box center [618, 57] width 441 height 35
click at [812, 56] on icon at bounding box center [816, 57] width 15 height 15
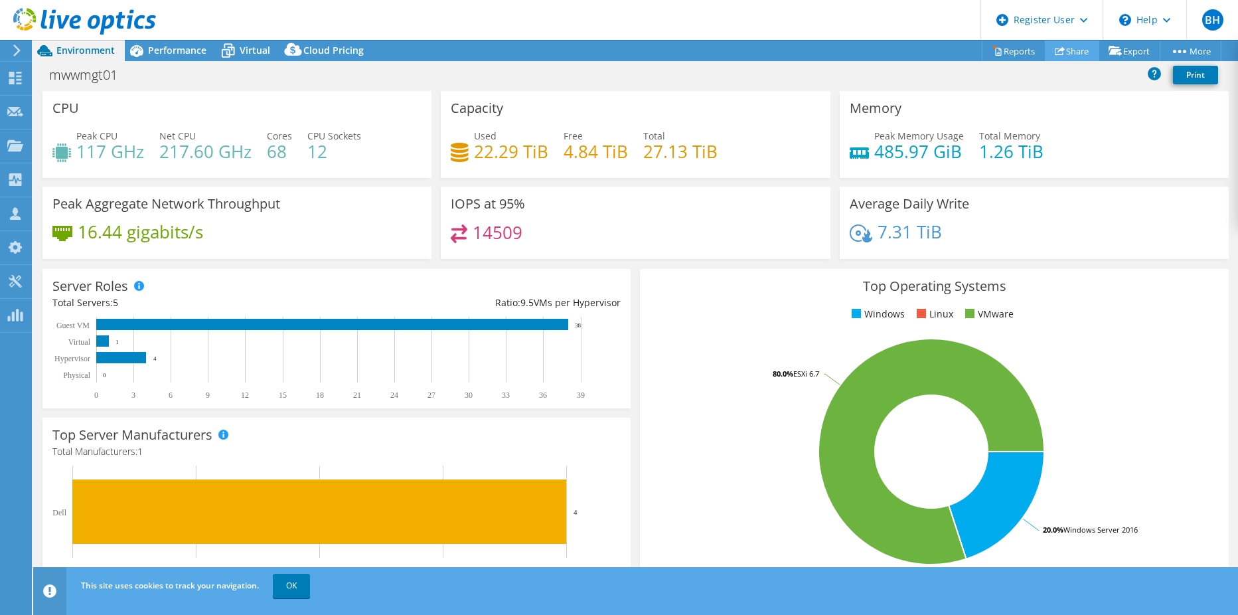
click at [1059, 49] on link "Share" at bounding box center [1072, 50] width 54 height 21
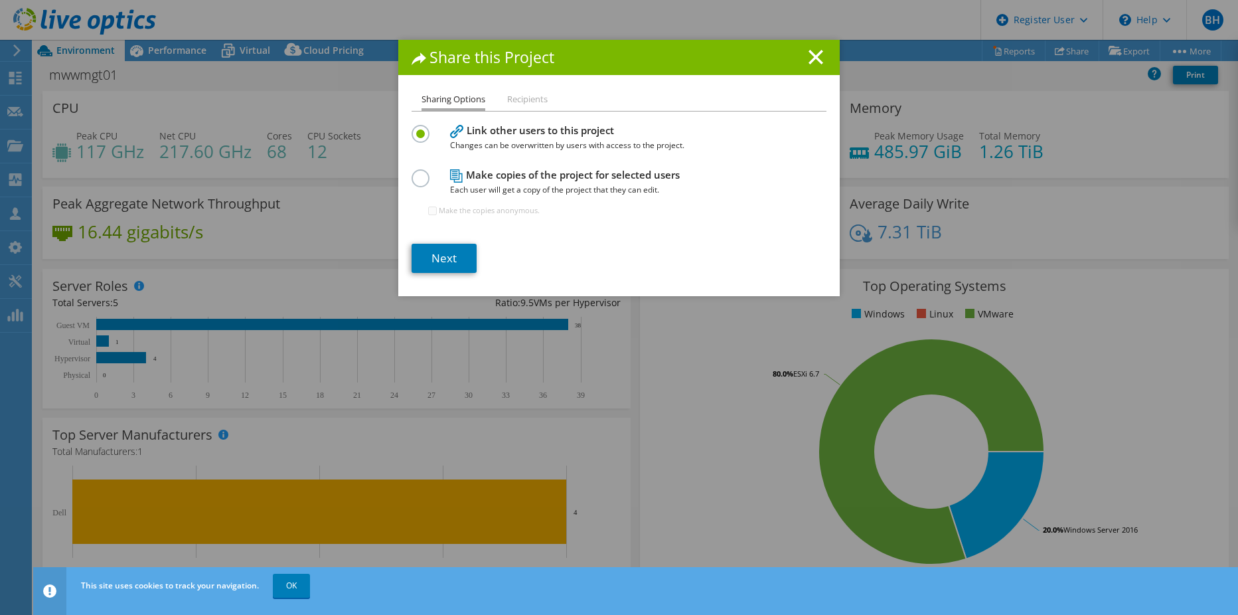
click at [441, 104] on li "Sharing Options" at bounding box center [454, 101] width 64 height 19
click at [432, 262] on link "Next" at bounding box center [444, 258] width 65 height 29
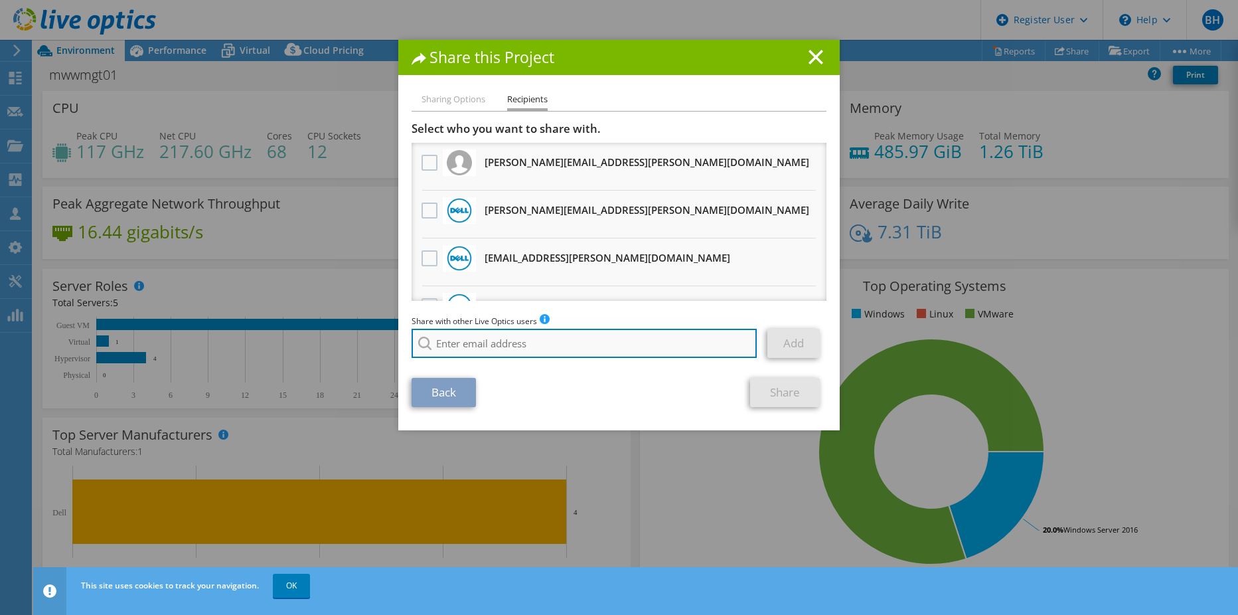
click at [463, 342] on input "search" at bounding box center [584, 343] width 345 height 29
paste input "Mohiuddin.Syed@dell.com"
type input "Mohiuddin.Syed@dell.com"
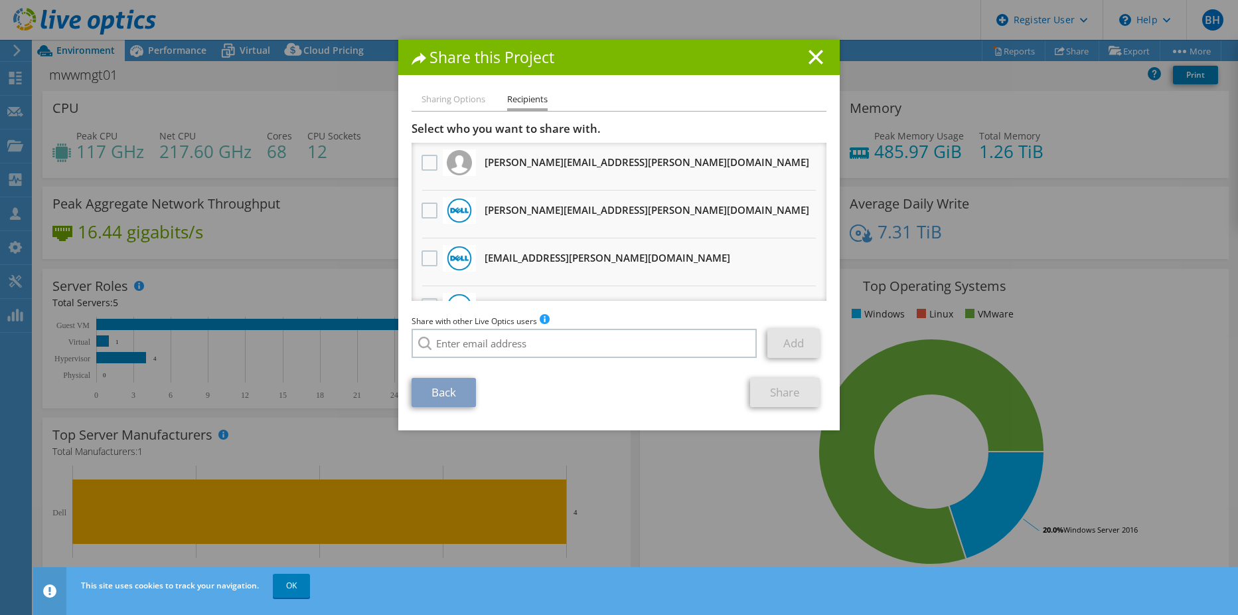
click at [434, 92] on li "Sharing Options" at bounding box center [454, 100] width 64 height 17
click at [439, 101] on li "Sharing Options" at bounding box center [454, 100] width 64 height 17
click at [809, 58] on line at bounding box center [815, 56] width 13 height 13
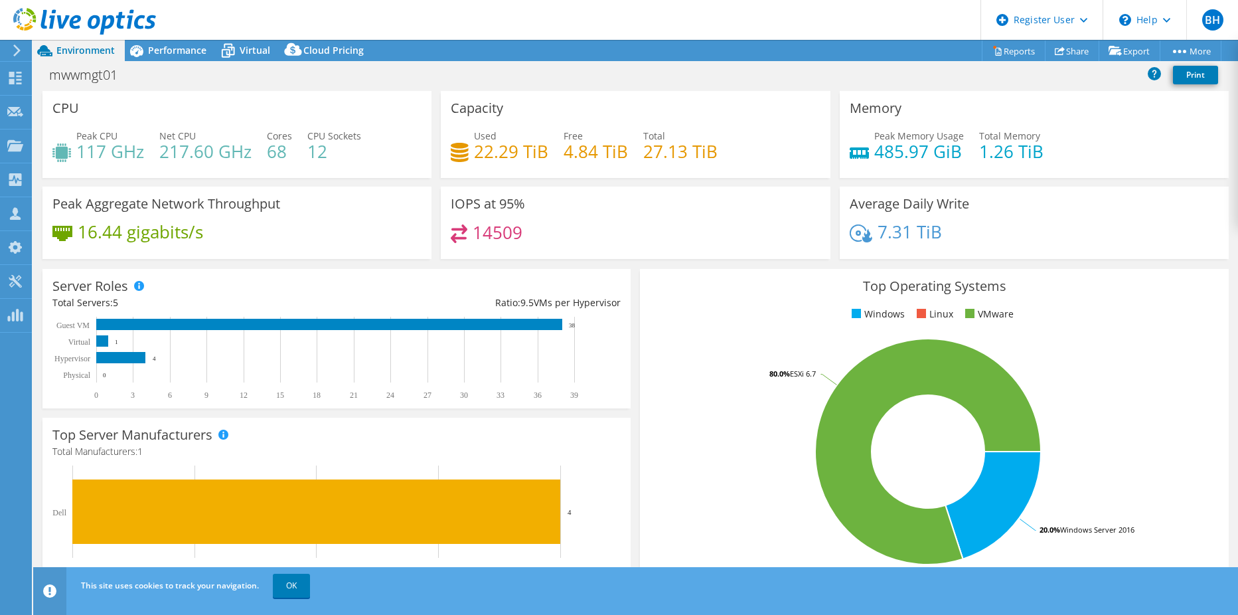
select select "EULondon"
select select "GBP"
